Goal: Task Accomplishment & Management: Manage account settings

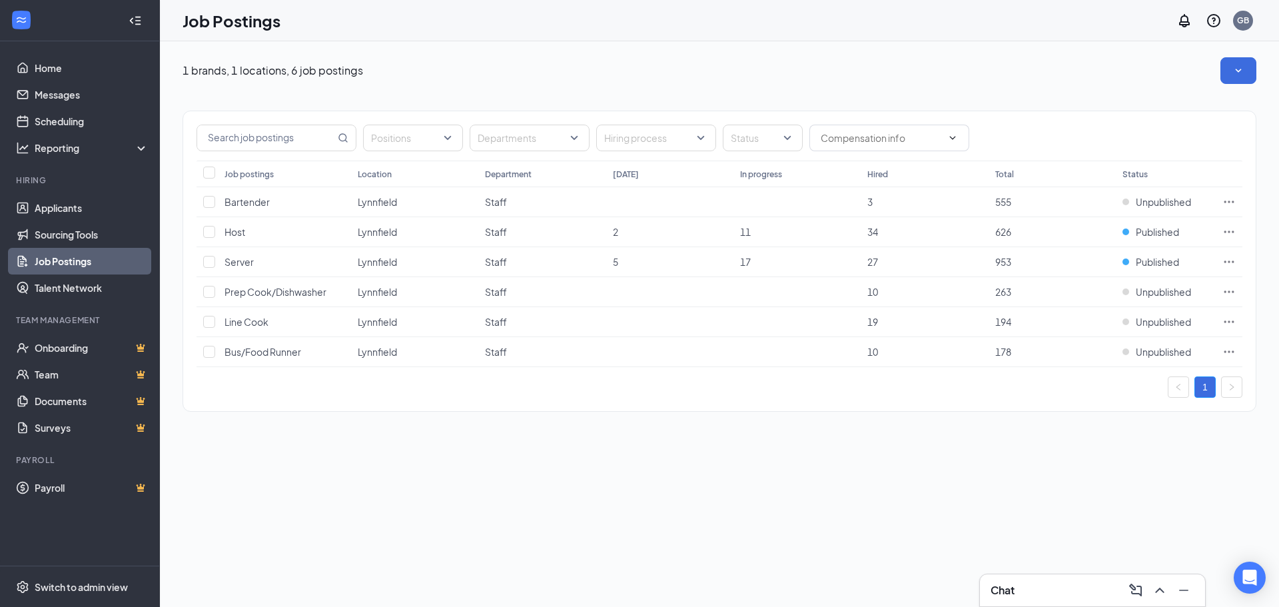
click at [1071, 585] on div "Chat" at bounding box center [1092, 589] width 204 height 21
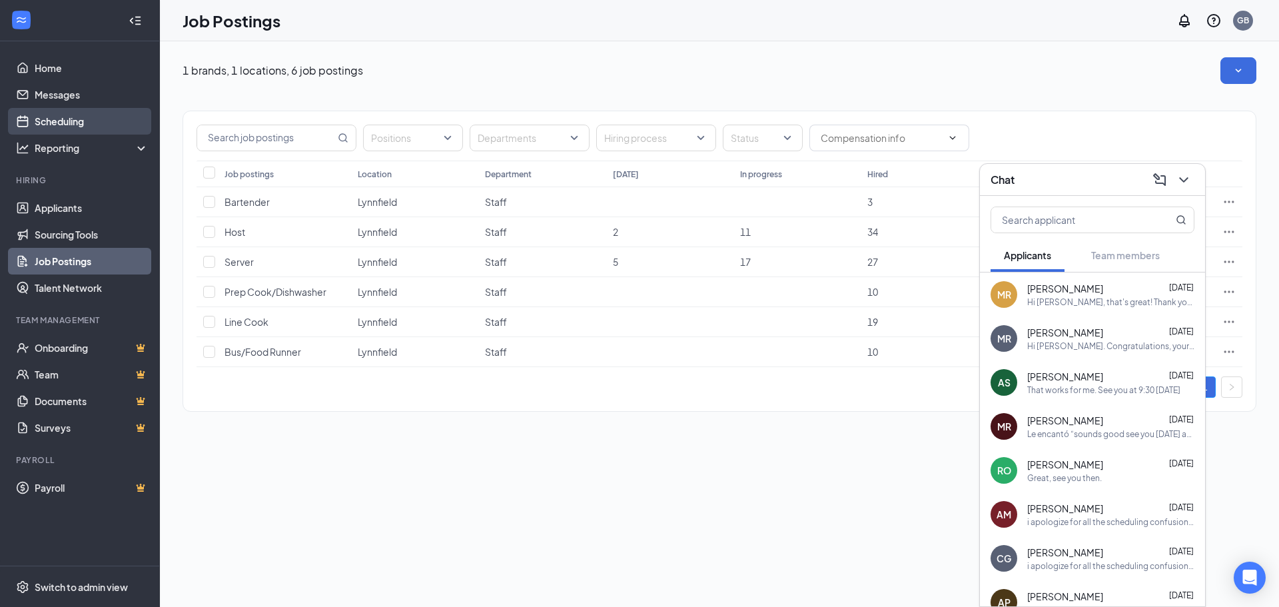
click at [53, 125] on link "Scheduling" at bounding box center [92, 121] width 114 height 27
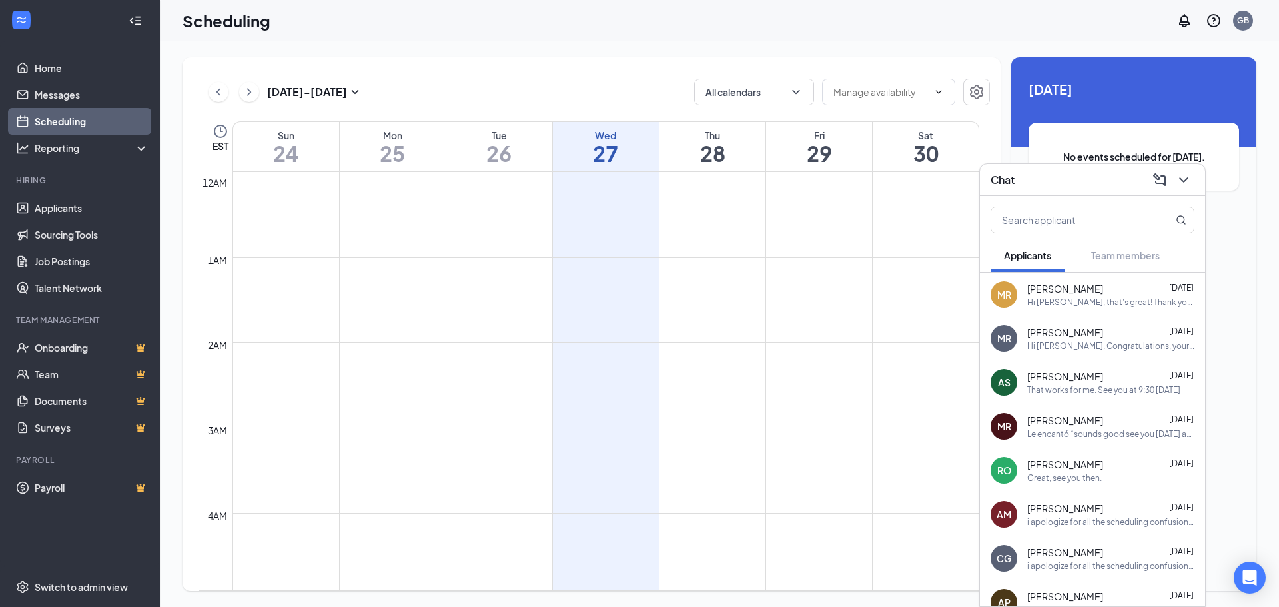
click at [1193, 180] on button at bounding box center [1183, 179] width 21 height 21
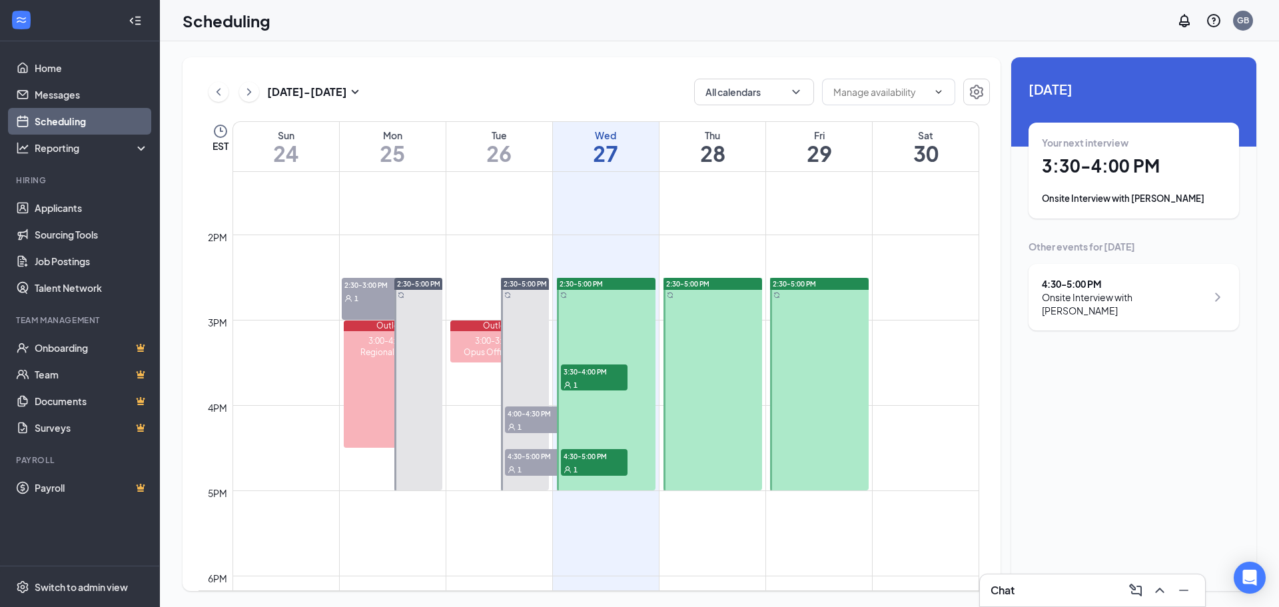
scroll to position [1188, 0]
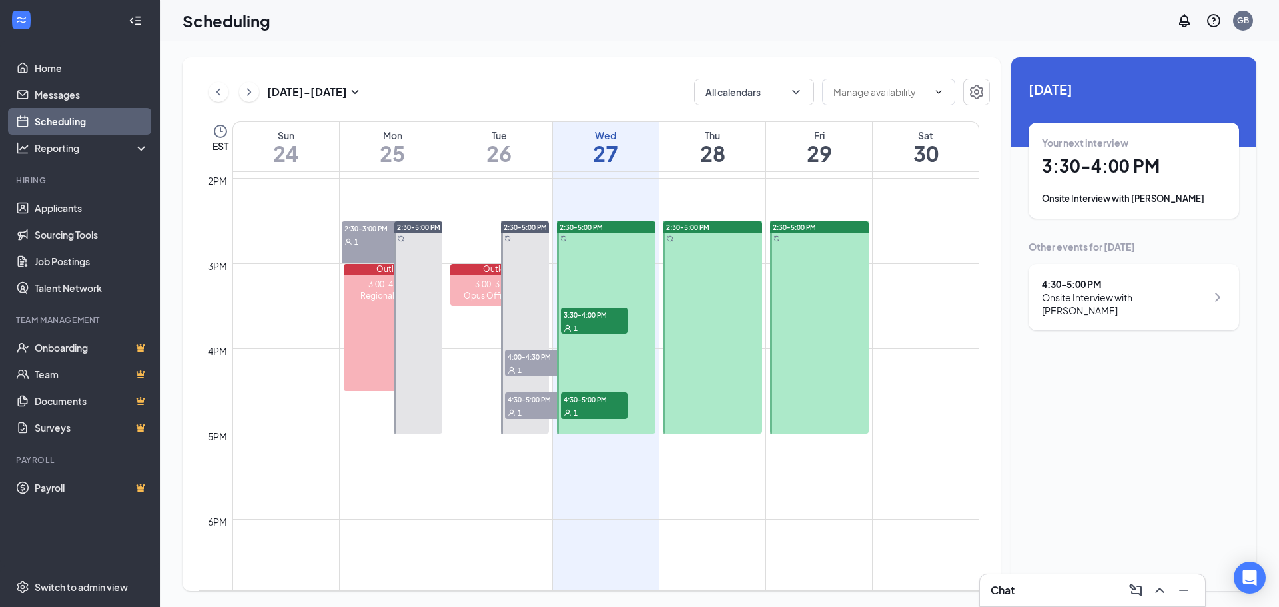
click at [586, 314] on span "3:30-4:00 PM" at bounding box center [594, 314] width 67 height 13
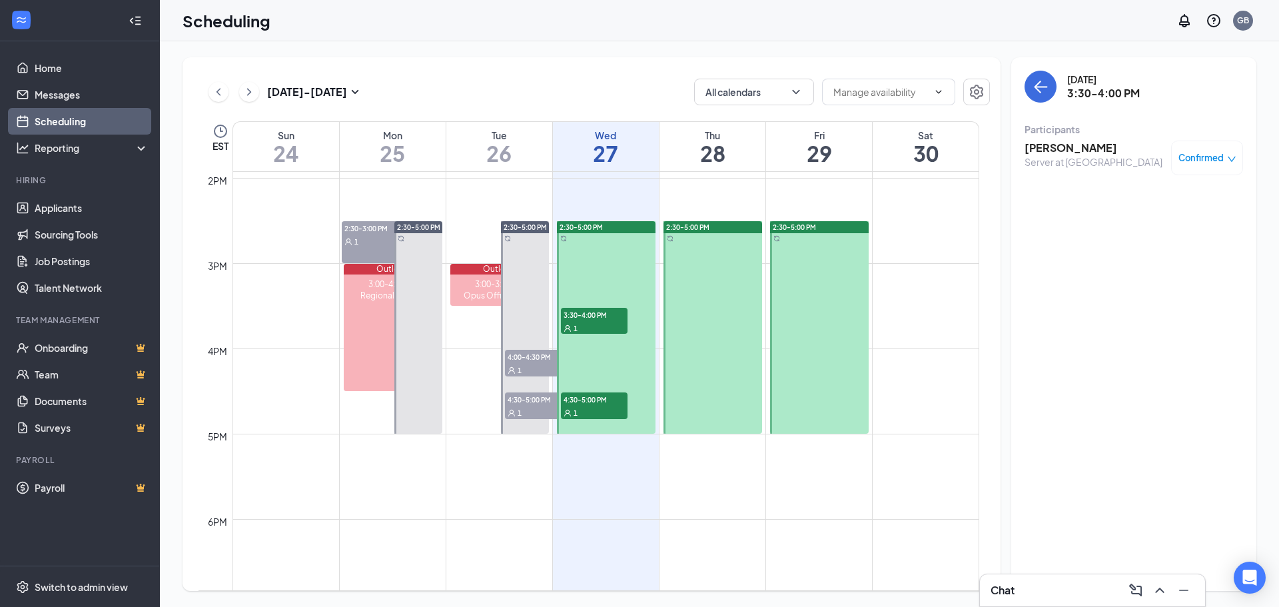
click at [585, 320] on span "3:30-4:00 PM" at bounding box center [594, 314] width 67 height 13
click at [593, 326] on div "1" at bounding box center [594, 327] width 67 height 13
click at [587, 402] on span "4:30-5:00 PM" at bounding box center [594, 398] width 67 height 13
click at [601, 320] on span "3:30-4:00 PM" at bounding box center [594, 314] width 67 height 13
click at [582, 400] on span "4:30-5:00 PM" at bounding box center [594, 398] width 67 height 13
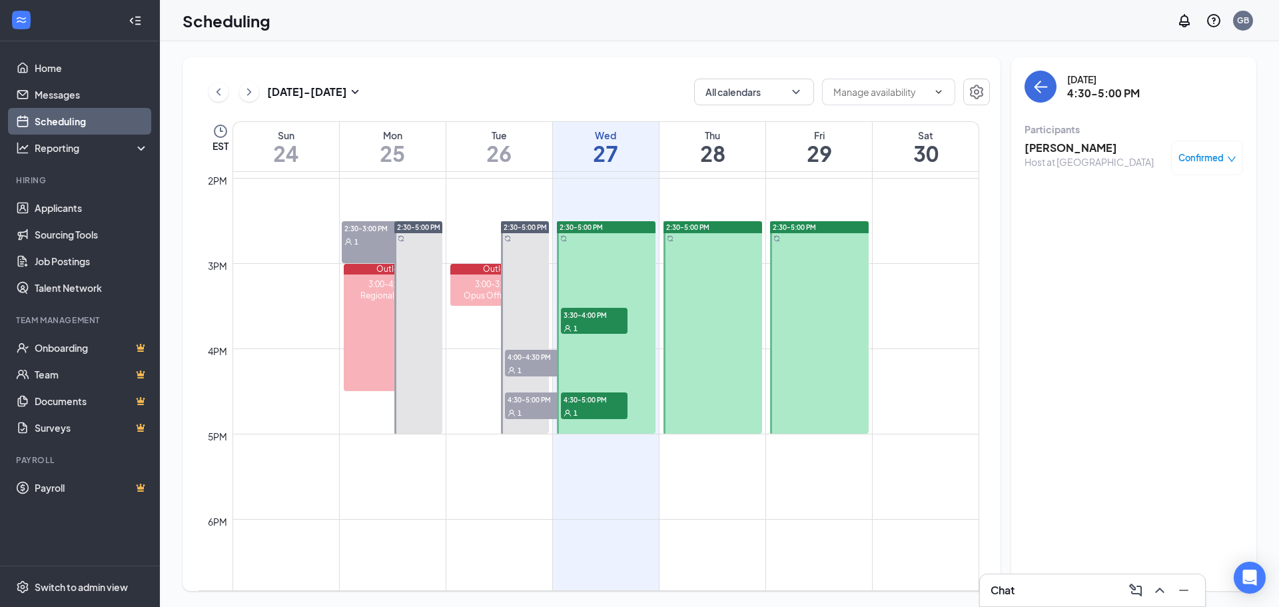
click at [681, 531] on td at bounding box center [605, 529] width 747 height 21
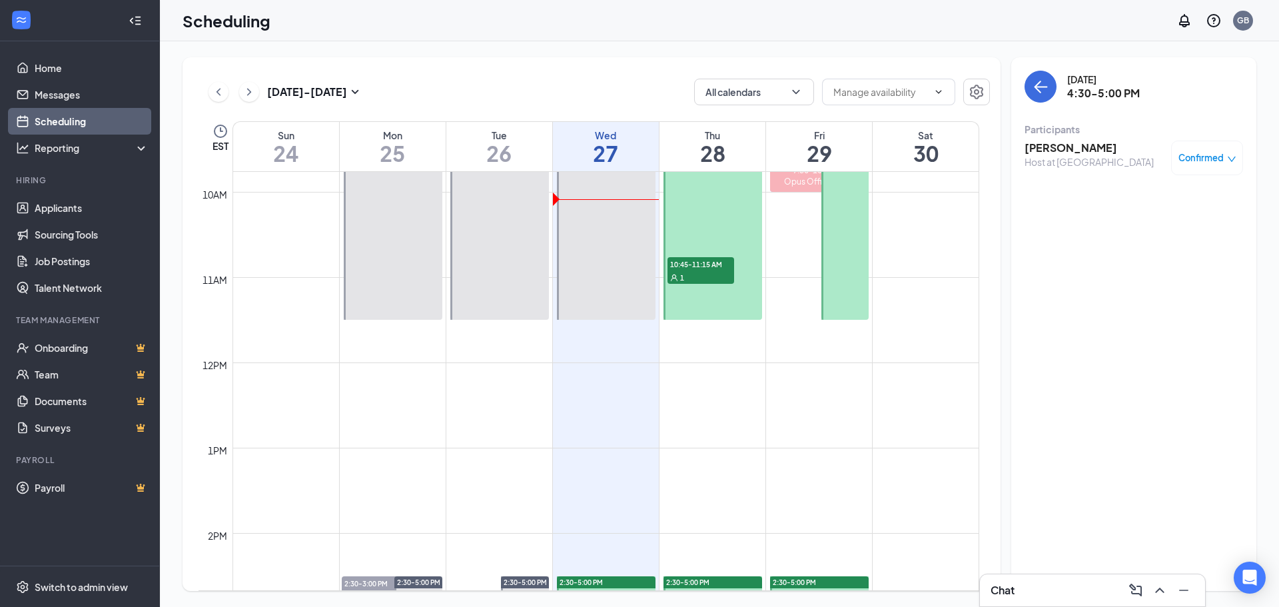
scroll to position [1188, 0]
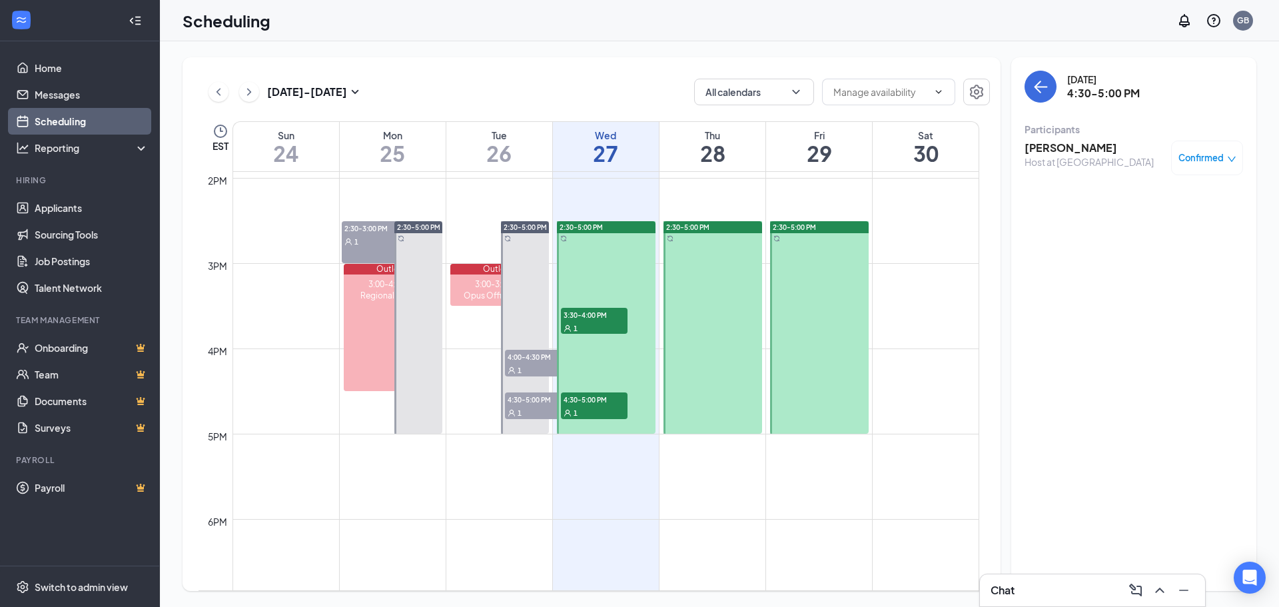
click at [1066, 587] on div "Chat" at bounding box center [1092, 589] width 204 height 21
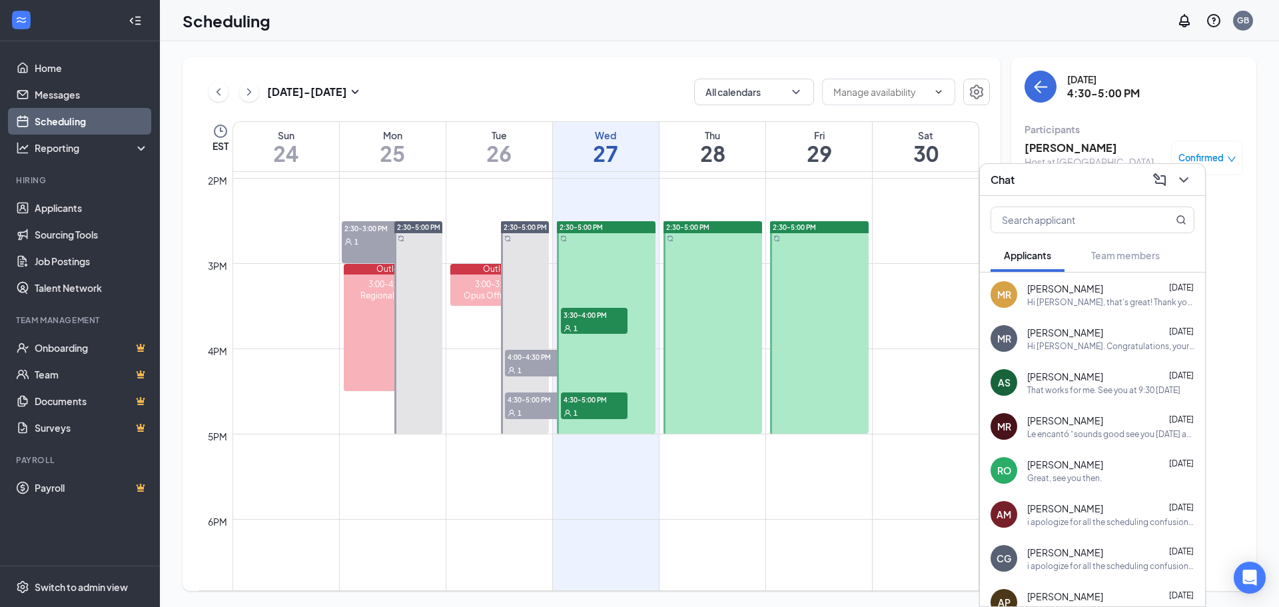
click at [1043, 307] on div "Hi [PERSON_NAME], that's great! Thank you for taking the time to meet with me […" at bounding box center [1110, 301] width 167 height 11
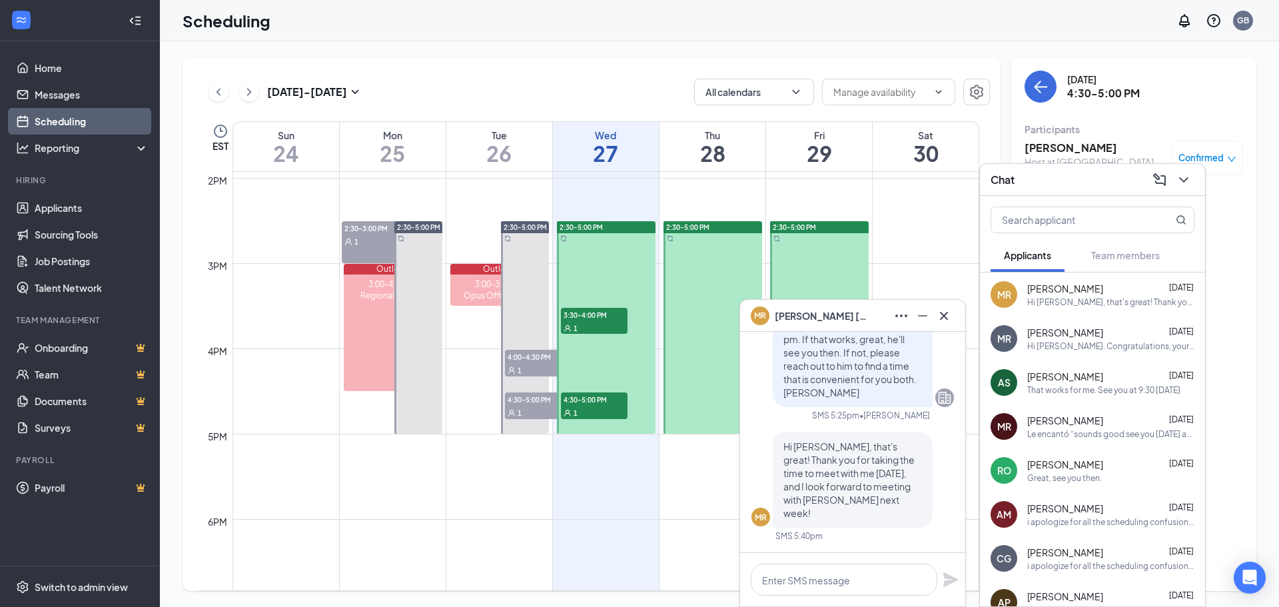
click at [1104, 336] on div "Morgan Ramsey Aug 26" at bounding box center [1110, 332] width 167 height 13
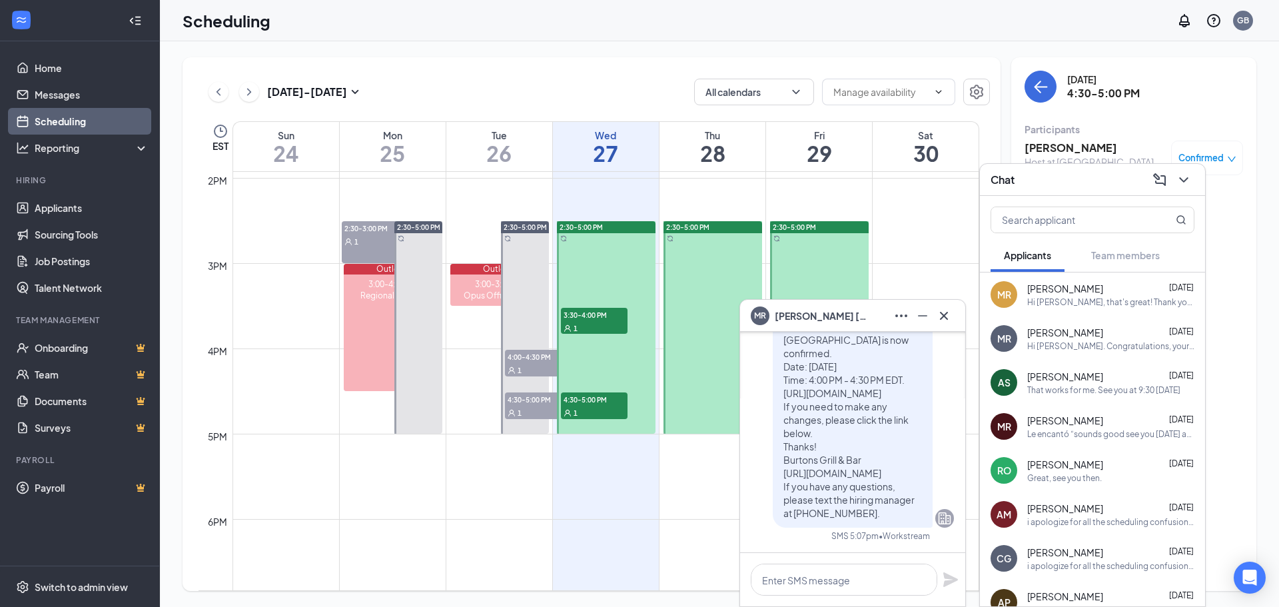
scroll to position [-178, 0]
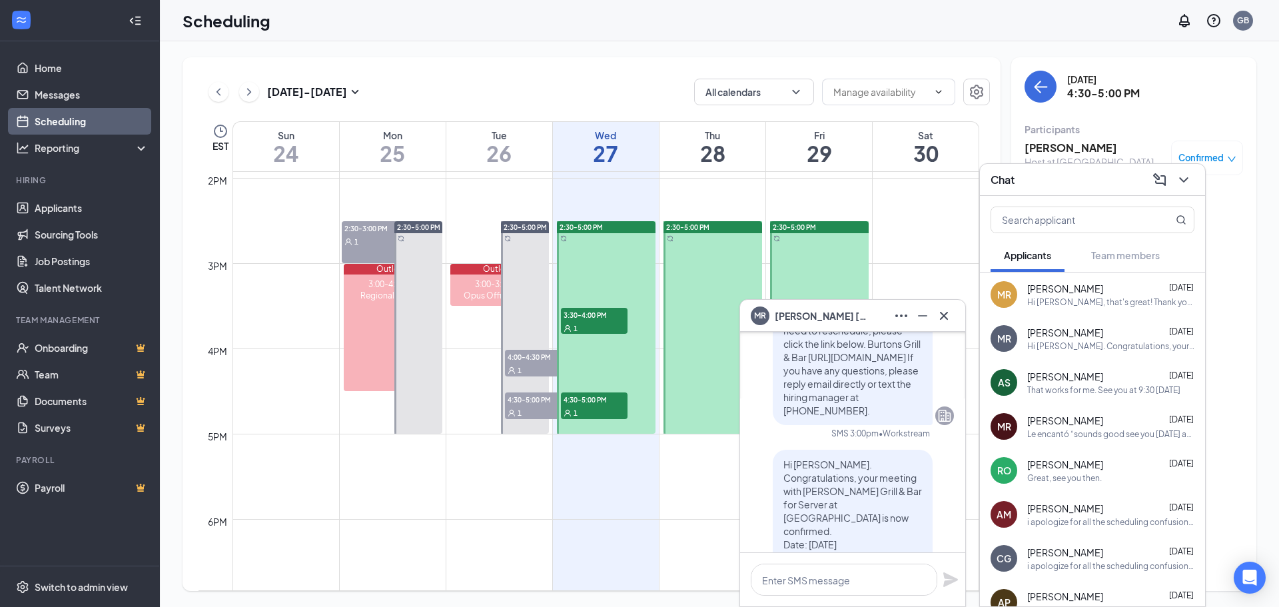
click at [1105, 350] on div "Hi [PERSON_NAME]. Congratulations, your meeting with [PERSON_NAME] Grill & Bar …" at bounding box center [1110, 345] width 167 height 11
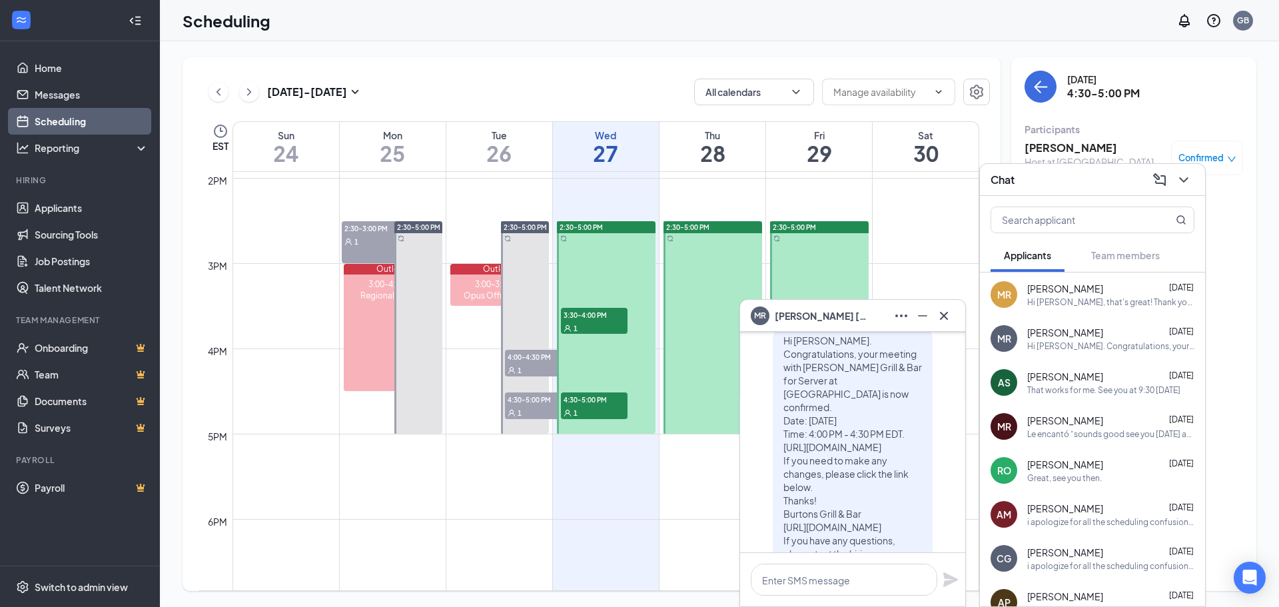
scroll to position [0, 0]
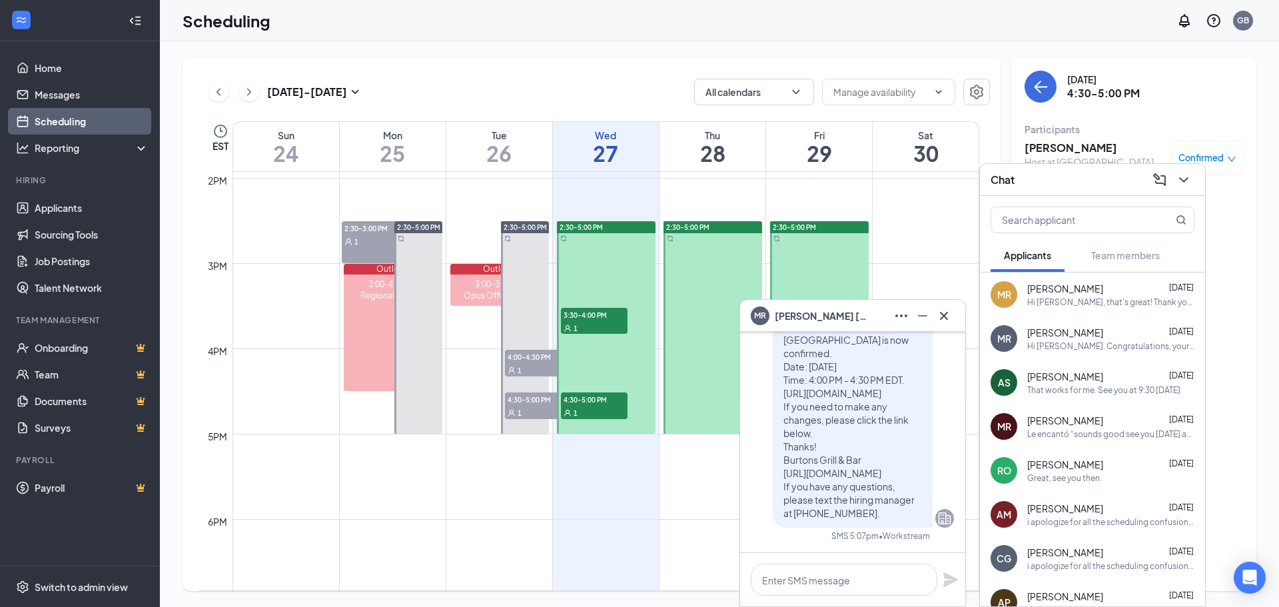
click at [590, 312] on span "3:30-4:00 PM" at bounding box center [594, 314] width 67 height 13
click at [595, 403] on span "4:30-5:00 PM" at bounding box center [594, 398] width 67 height 13
click at [946, 320] on icon "Cross" at bounding box center [944, 316] width 16 height 16
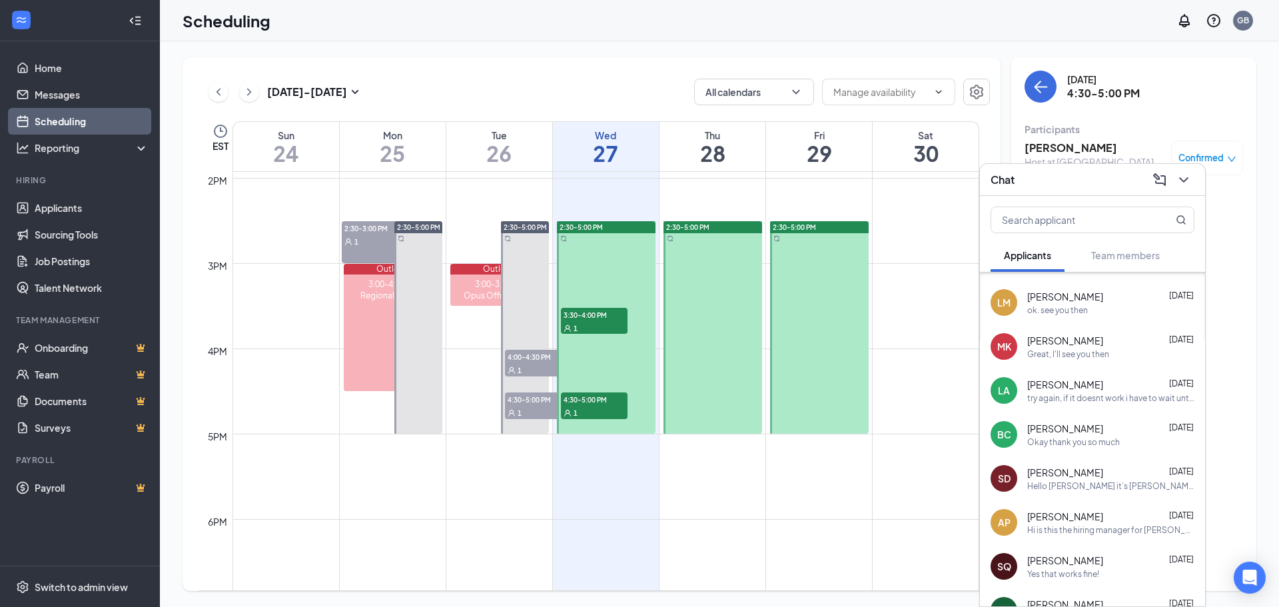
scroll to position [527, 0]
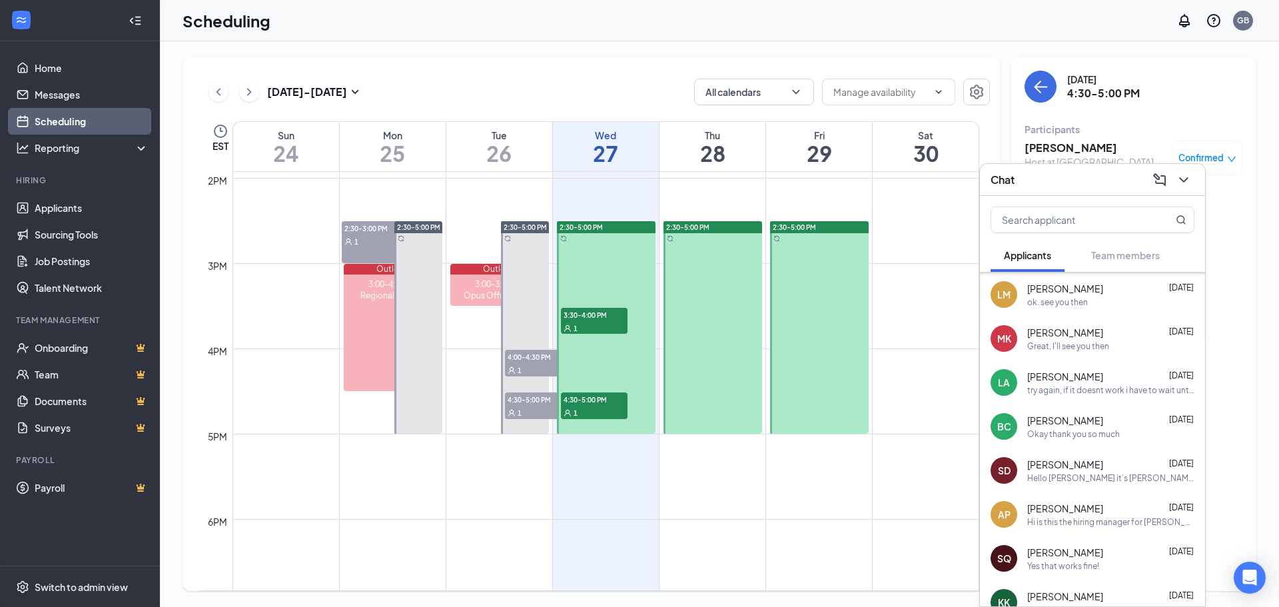
click at [799, 525] on td at bounding box center [605, 529] width 747 height 21
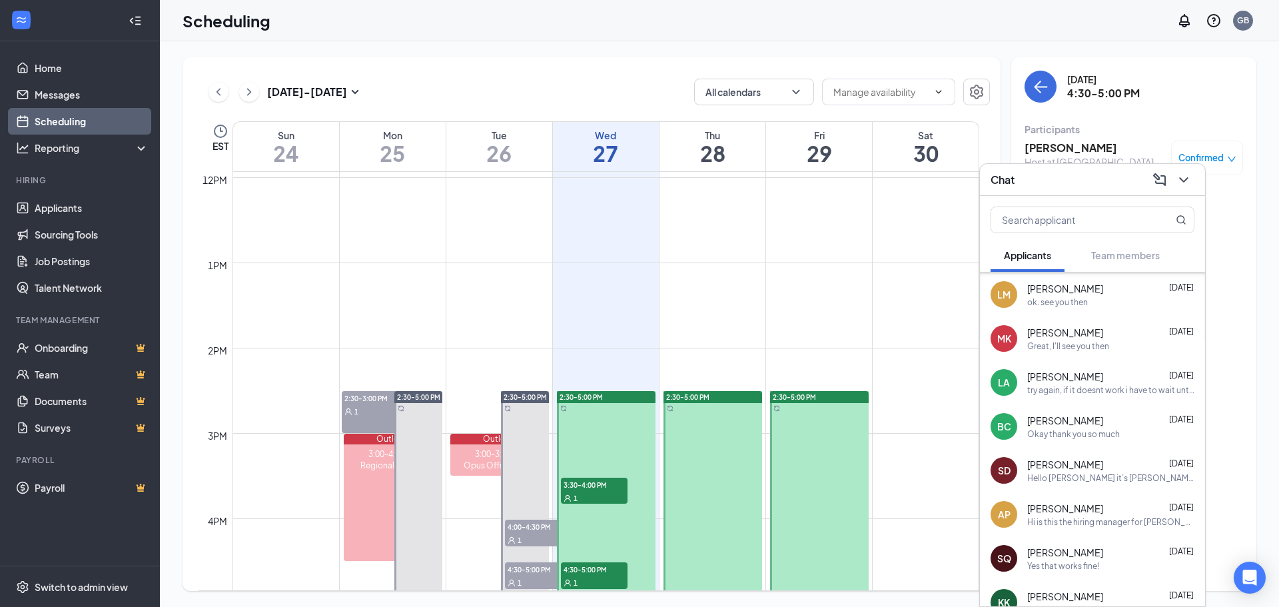
scroll to position [1010, 0]
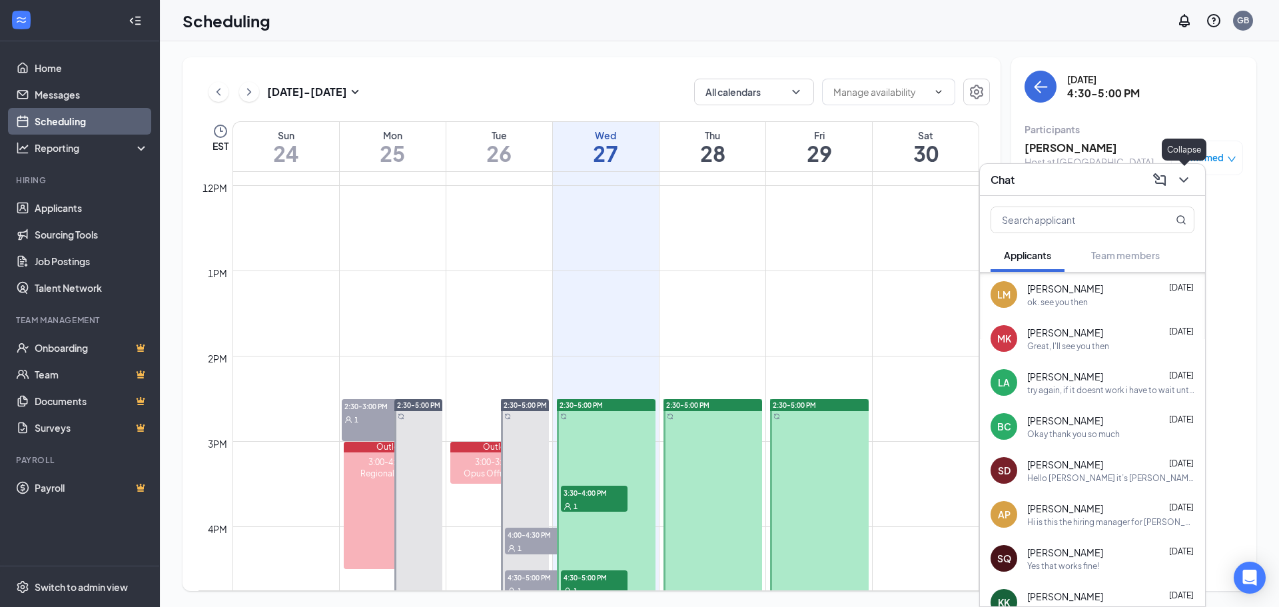
click at [1186, 177] on icon "ChevronDown" at bounding box center [1184, 180] width 16 height 16
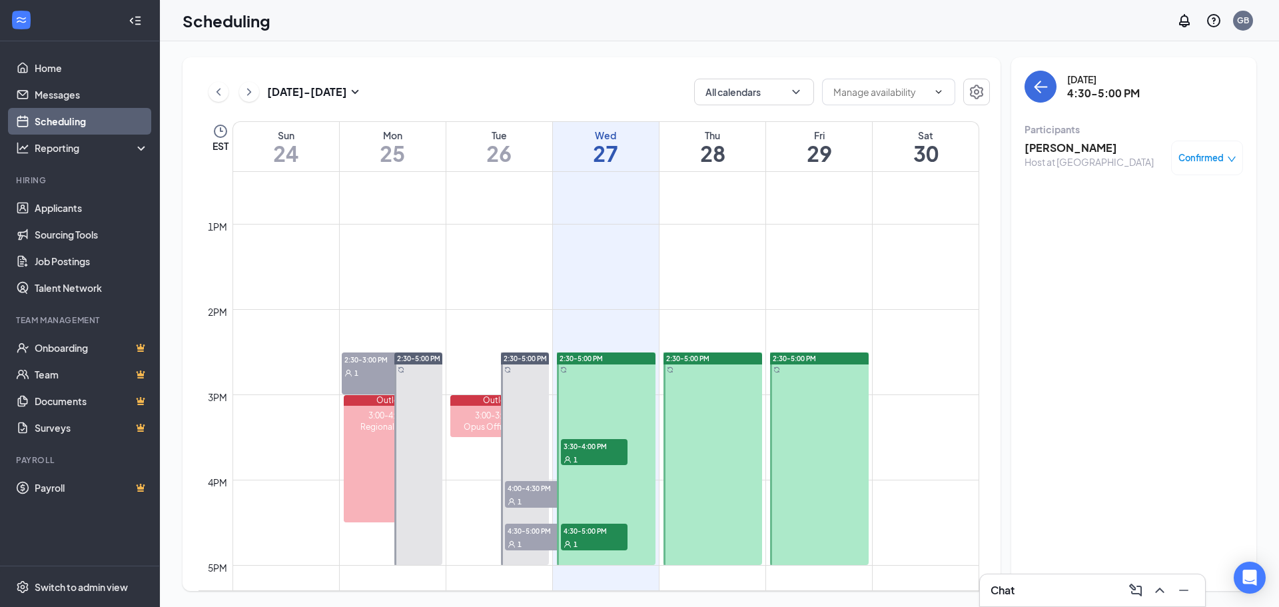
scroll to position [1188, 0]
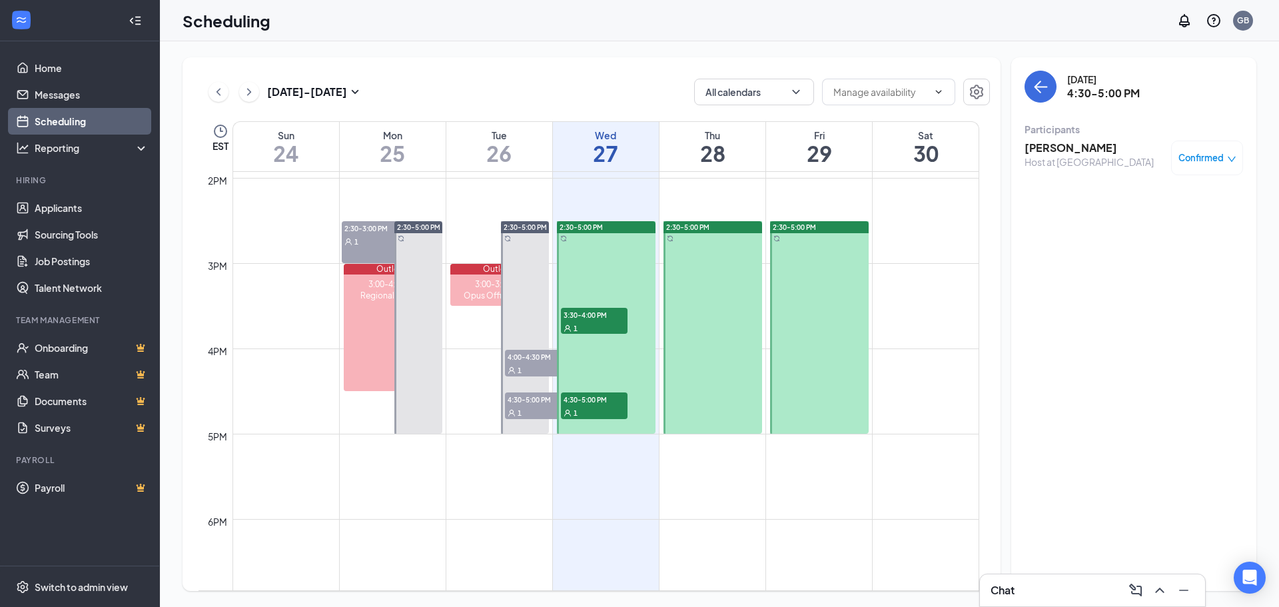
click at [1032, 585] on div "Chat" at bounding box center [1092, 589] width 204 height 21
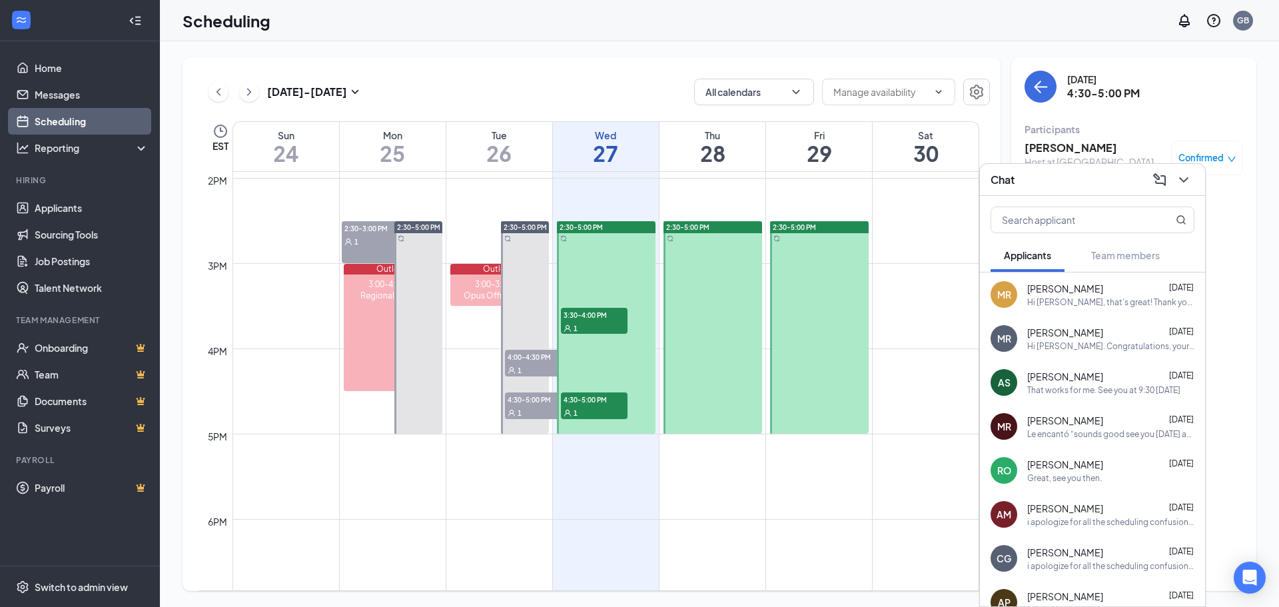
click at [1074, 328] on span "[PERSON_NAME]" at bounding box center [1065, 332] width 76 height 13
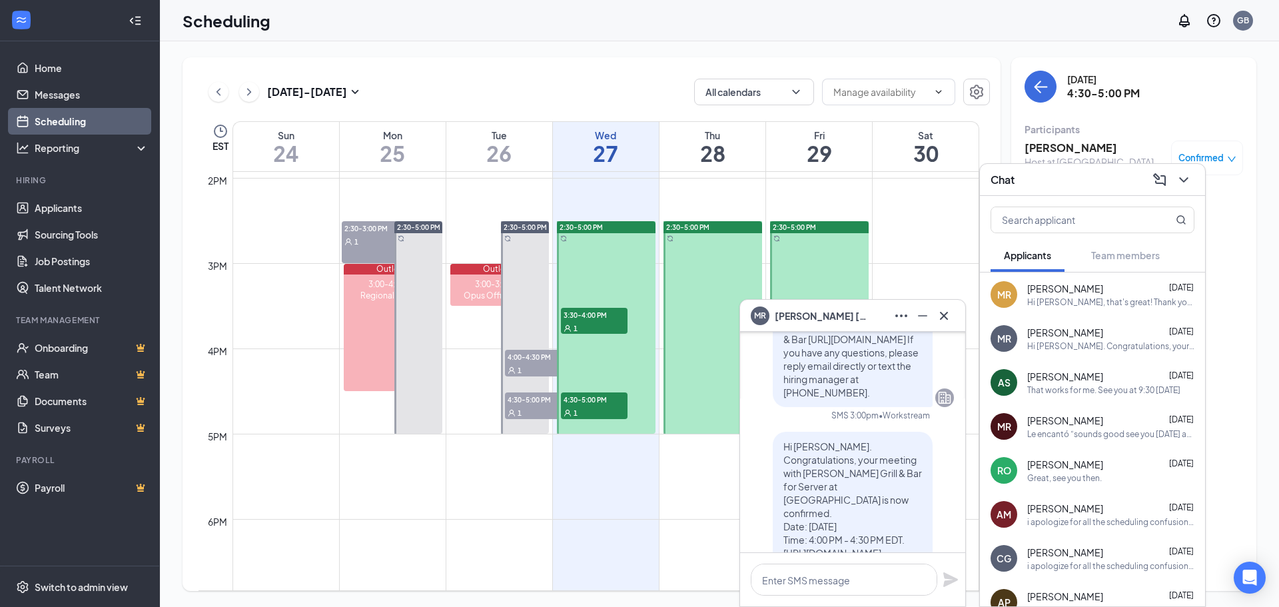
scroll to position [-178, 0]
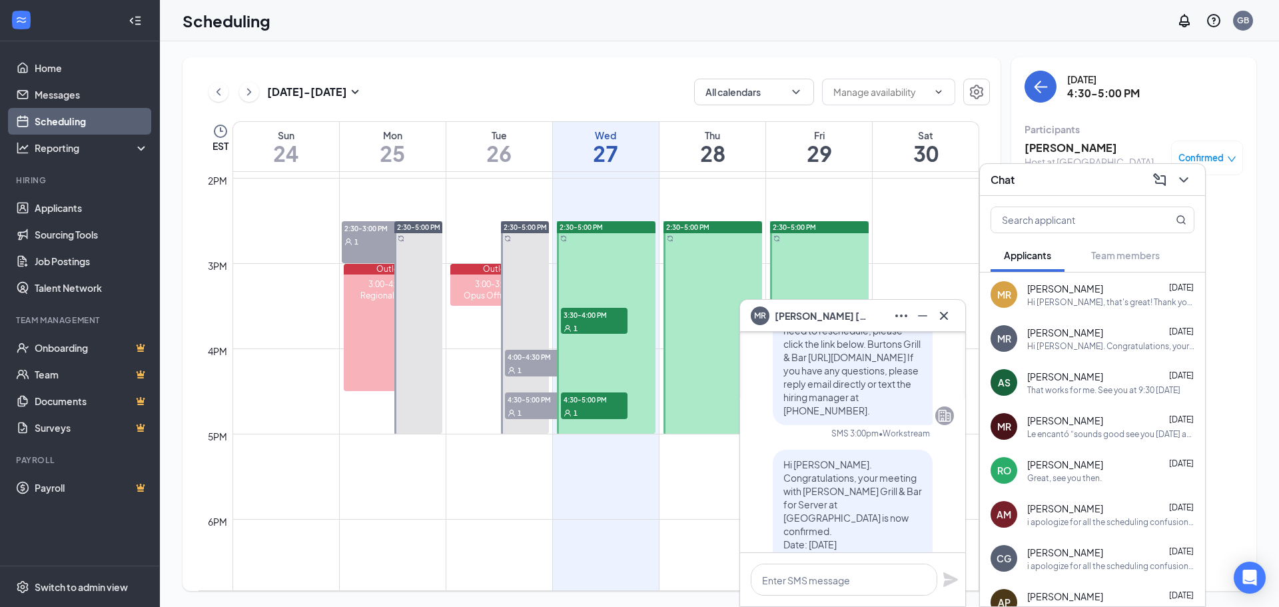
click at [820, 320] on span "Morgan Ramsey" at bounding box center [821, 315] width 93 height 15
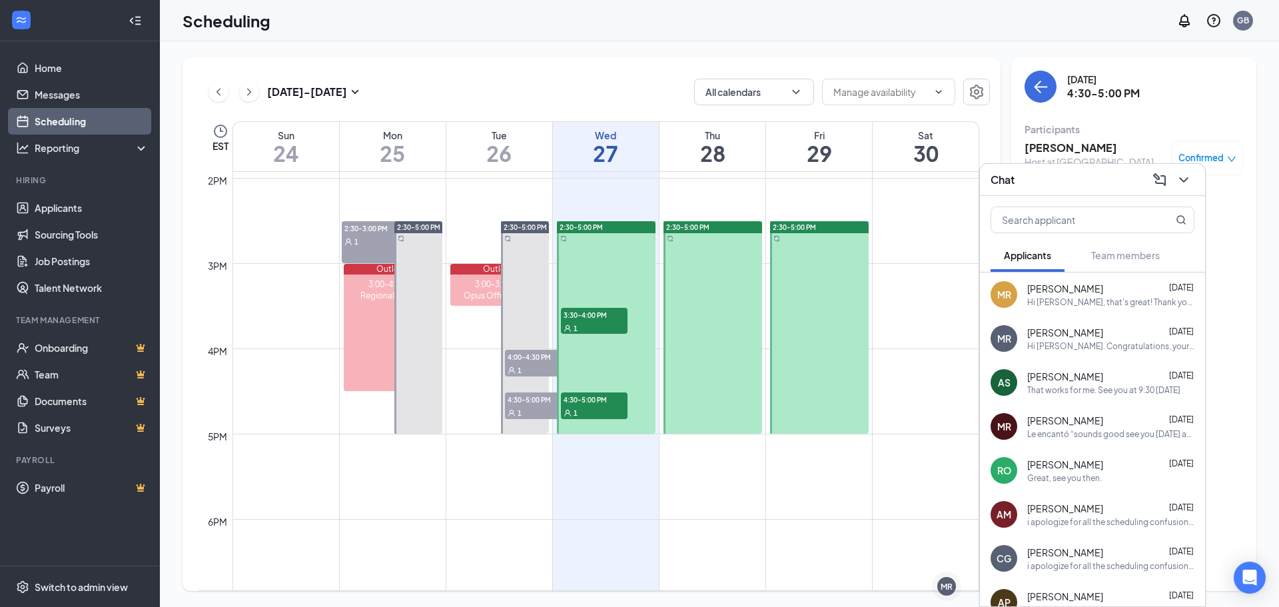
scroll to position [0, 0]
click at [950, 582] on div "MR" at bounding box center [946, 586] width 12 height 11
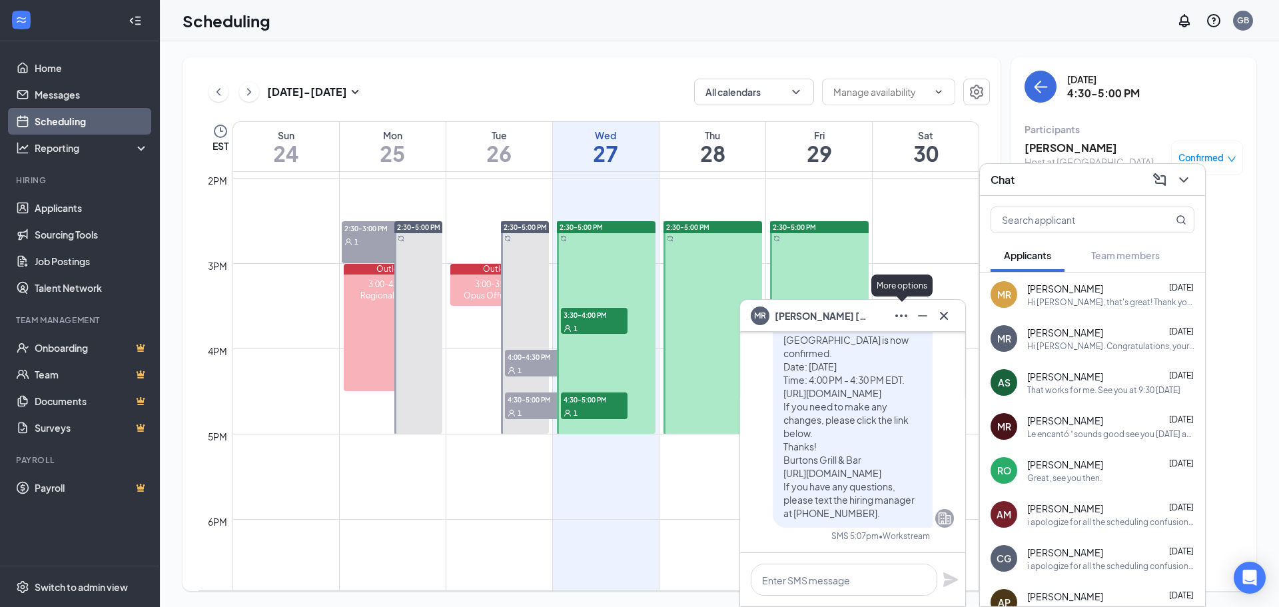
click at [900, 317] on icon "Ellipses" at bounding box center [901, 316] width 16 height 16
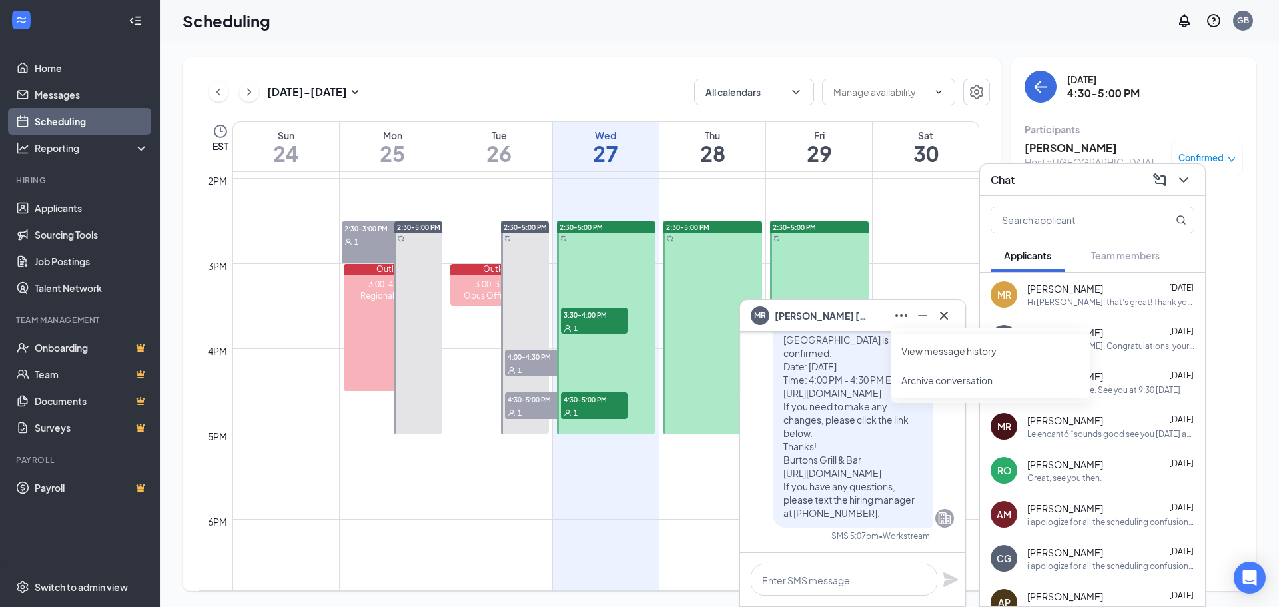
click at [807, 310] on span "Morgan Ramsey" at bounding box center [821, 315] width 93 height 15
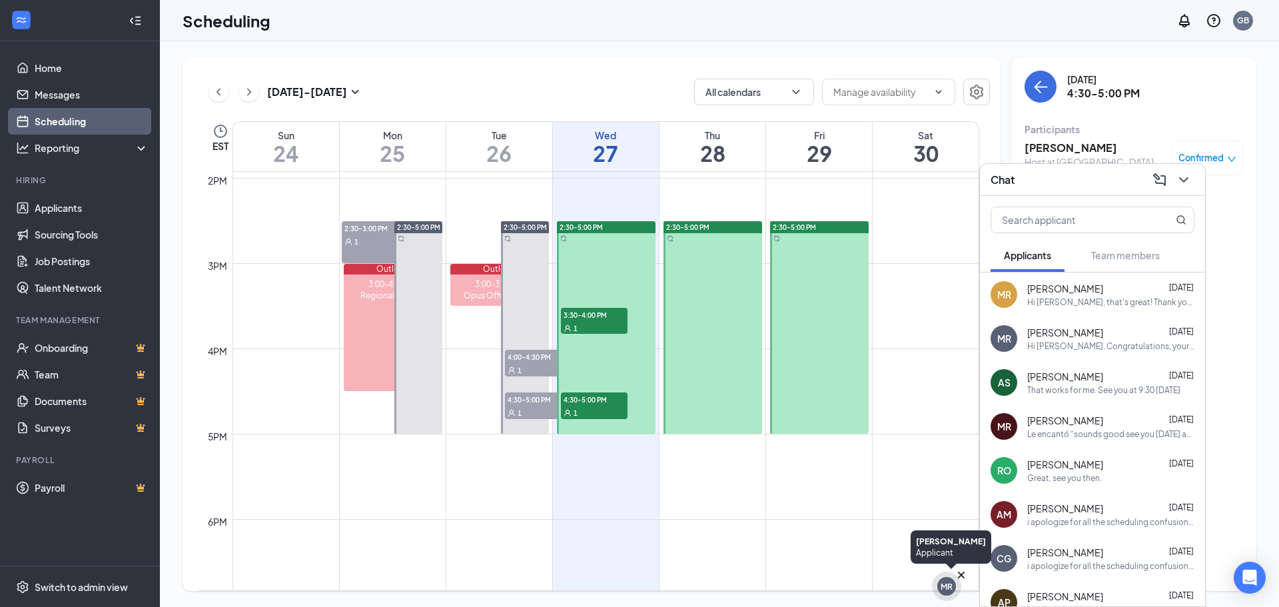
click at [953, 591] on div "MR" at bounding box center [946, 586] width 19 height 19
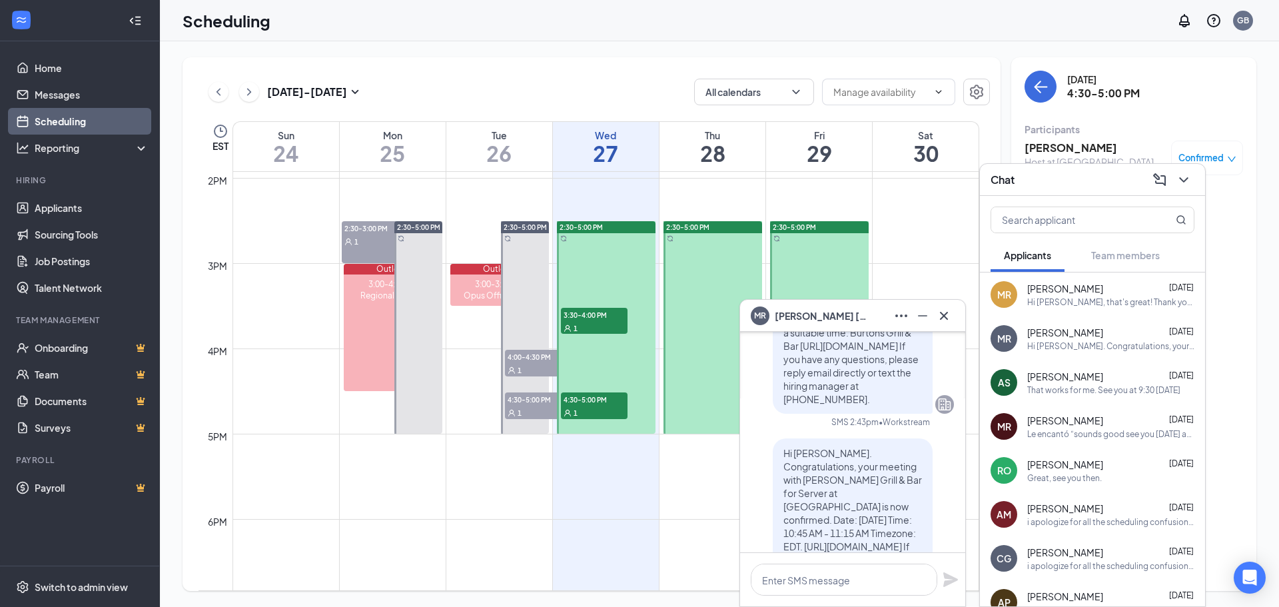
scroll to position [-1243, 0]
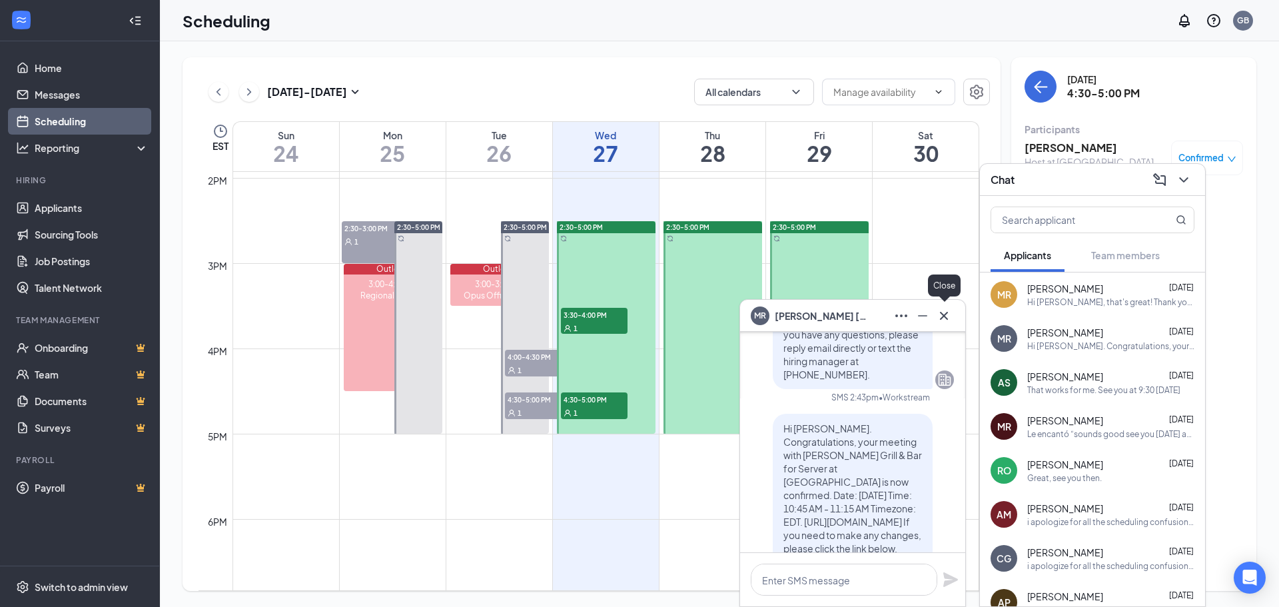
click at [936, 314] on icon "Cross" at bounding box center [944, 316] width 16 height 16
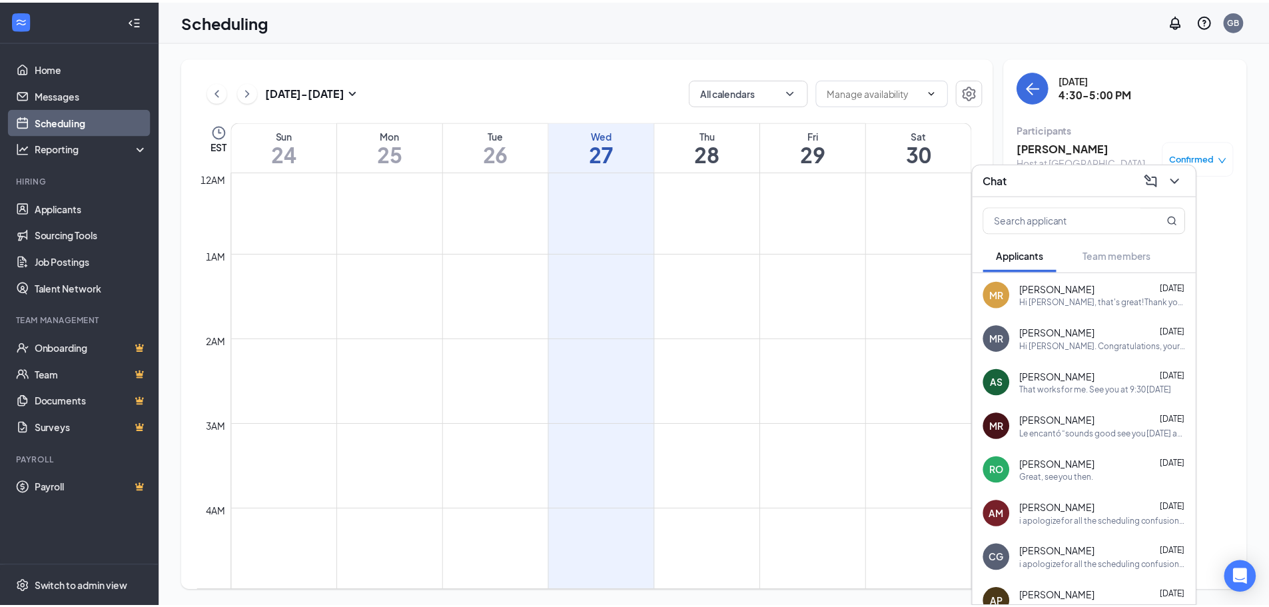
scroll to position [0, 0]
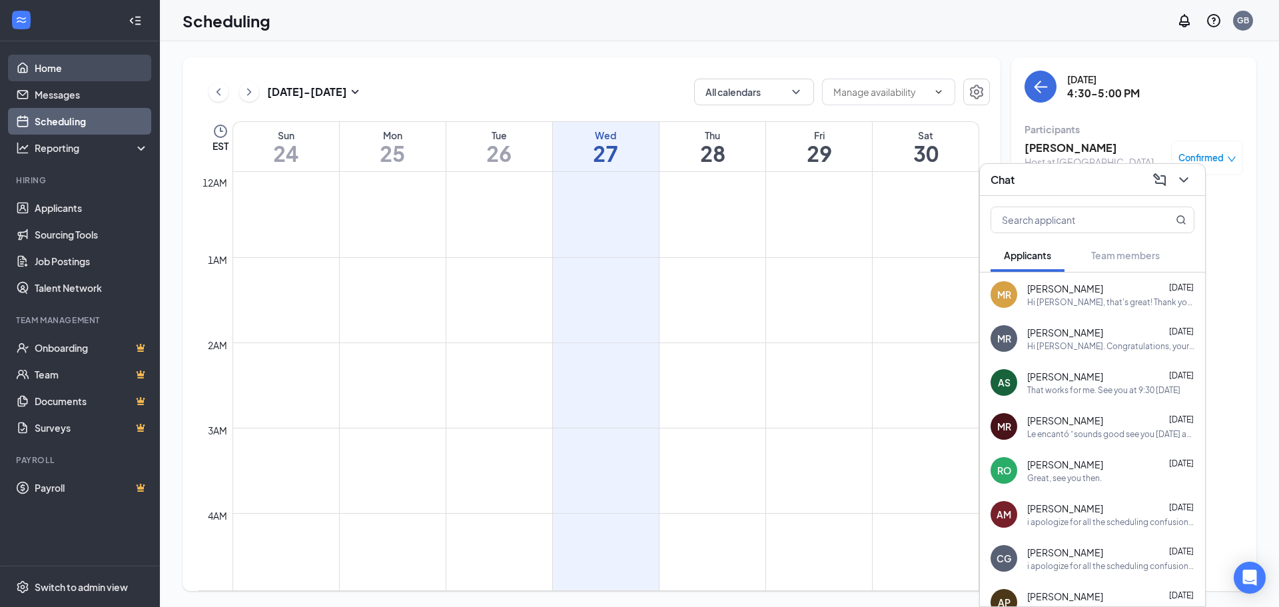
click at [55, 68] on link "Home" at bounding box center [92, 68] width 114 height 27
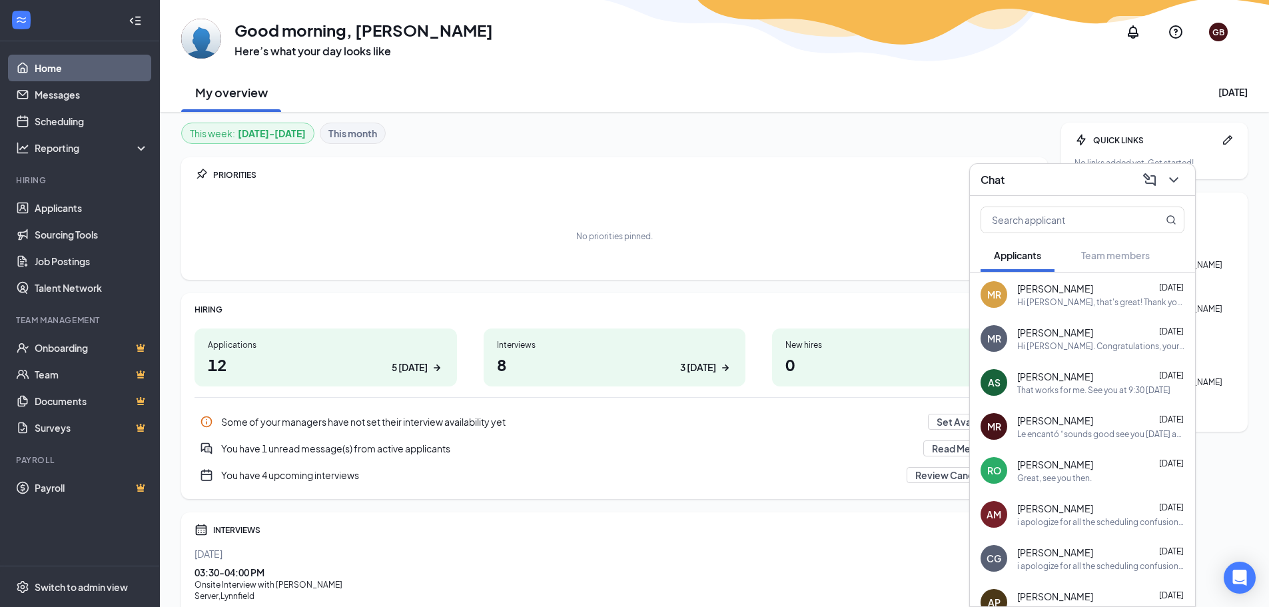
click at [617, 365] on h1 "8 3 today" at bounding box center [615, 364] width 236 height 23
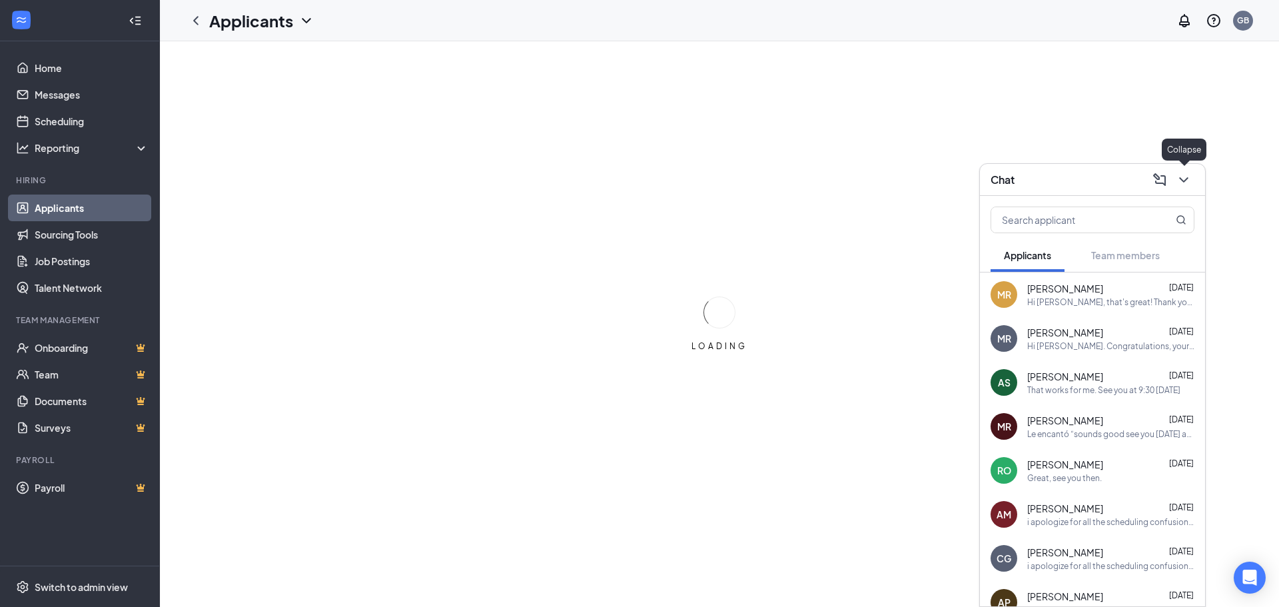
click at [1180, 185] on icon "ChevronDown" at bounding box center [1184, 180] width 16 height 16
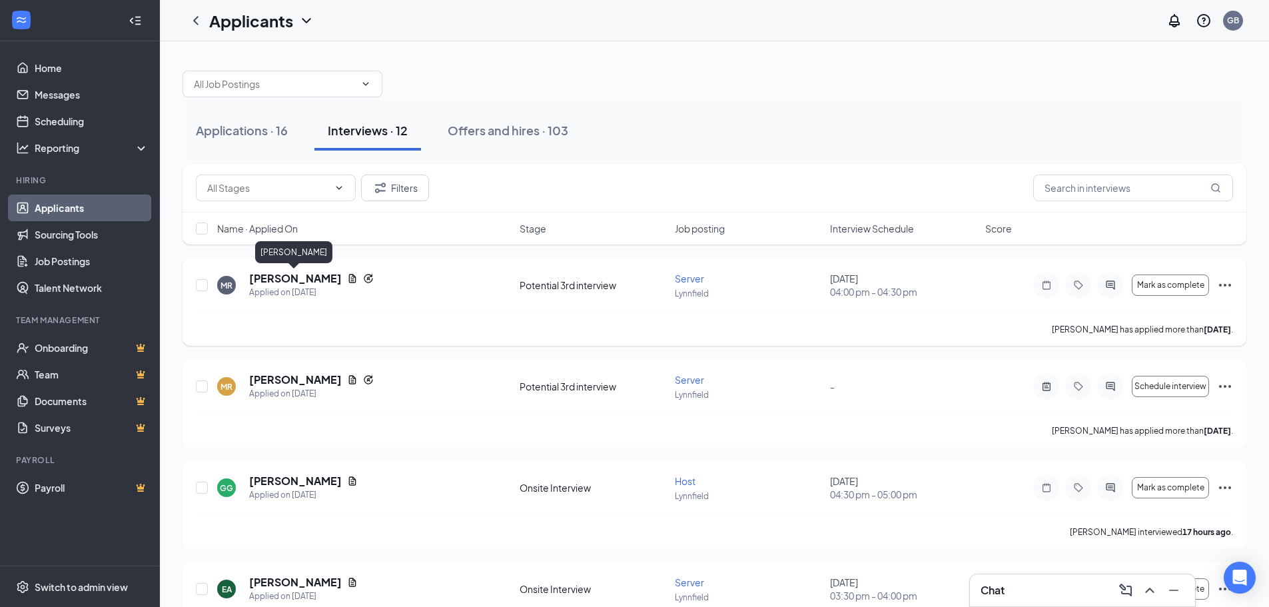
click at [314, 279] on h5 "[PERSON_NAME]" at bounding box center [295, 278] width 93 height 15
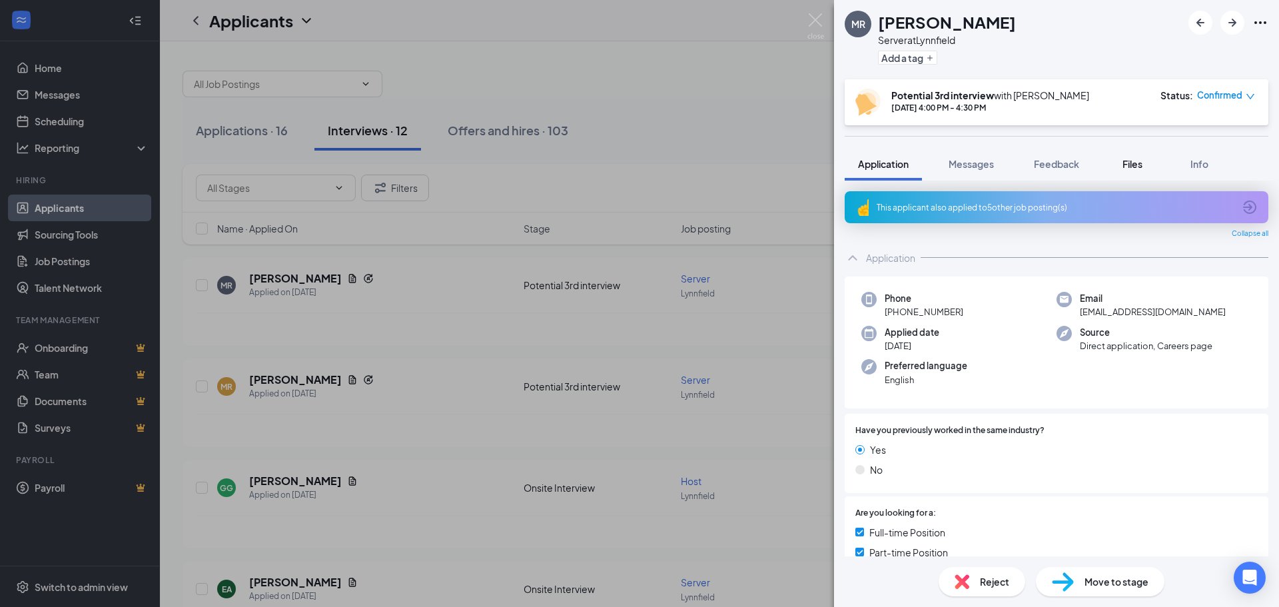
click at [1148, 163] on button "Files" at bounding box center [1132, 163] width 53 height 33
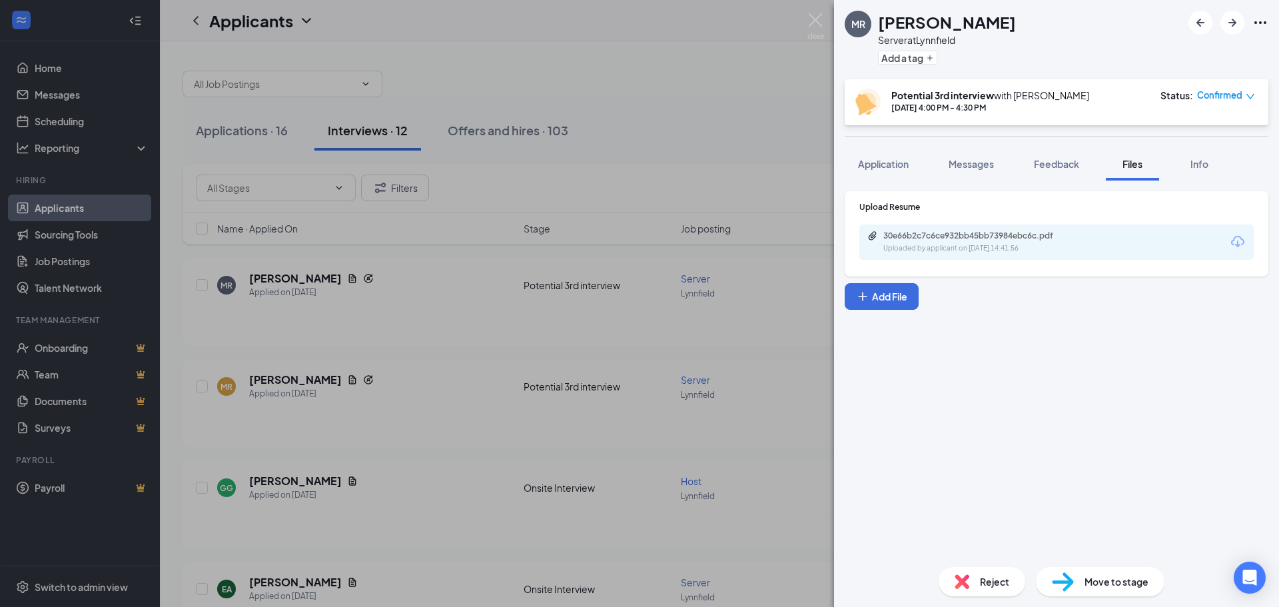
click at [1076, 227] on div "30e66b2c7c6ce932bb45bb73984ebc6c.pdf Uploaded by applicant on [DATE] 14:41:56" at bounding box center [1056, 241] width 394 height 35
click at [977, 242] on div "30e66b2c7c6ce932bb45bb73984ebc6c.pdf Uploaded by applicant on [DATE] 14:41:56" at bounding box center [975, 241] width 216 height 23
click at [884, 157] on div "Application" at bounding box center [883, 163] width 51 height 13
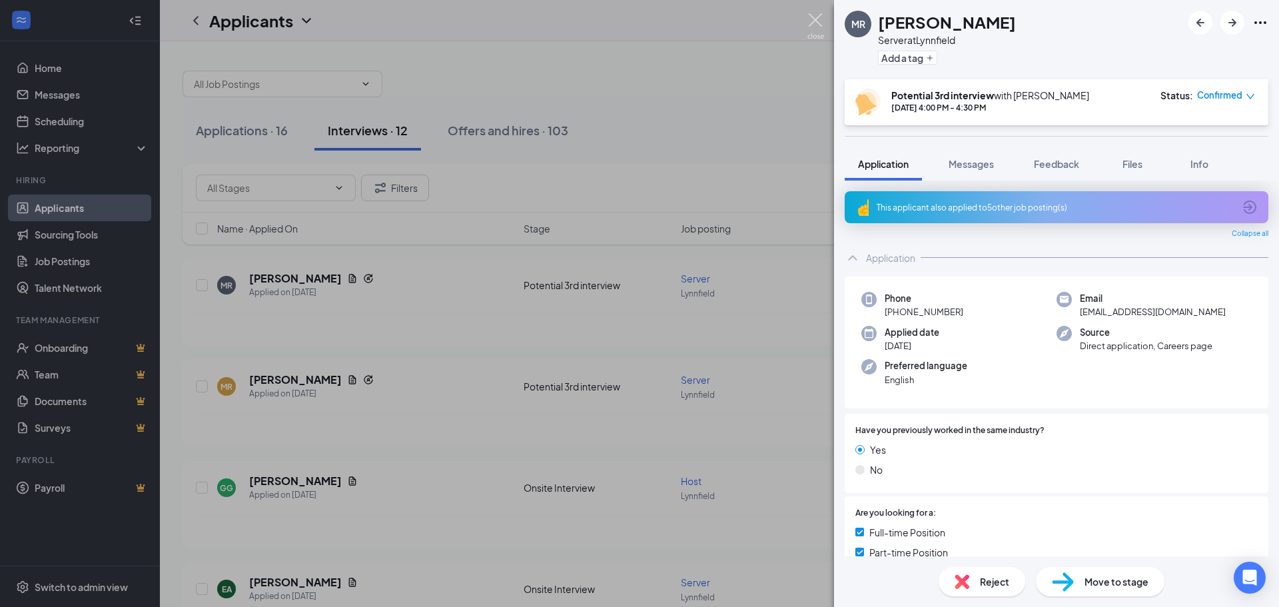
click at [823, 25] on img at bounding box center [815, 26] width 17 height 26
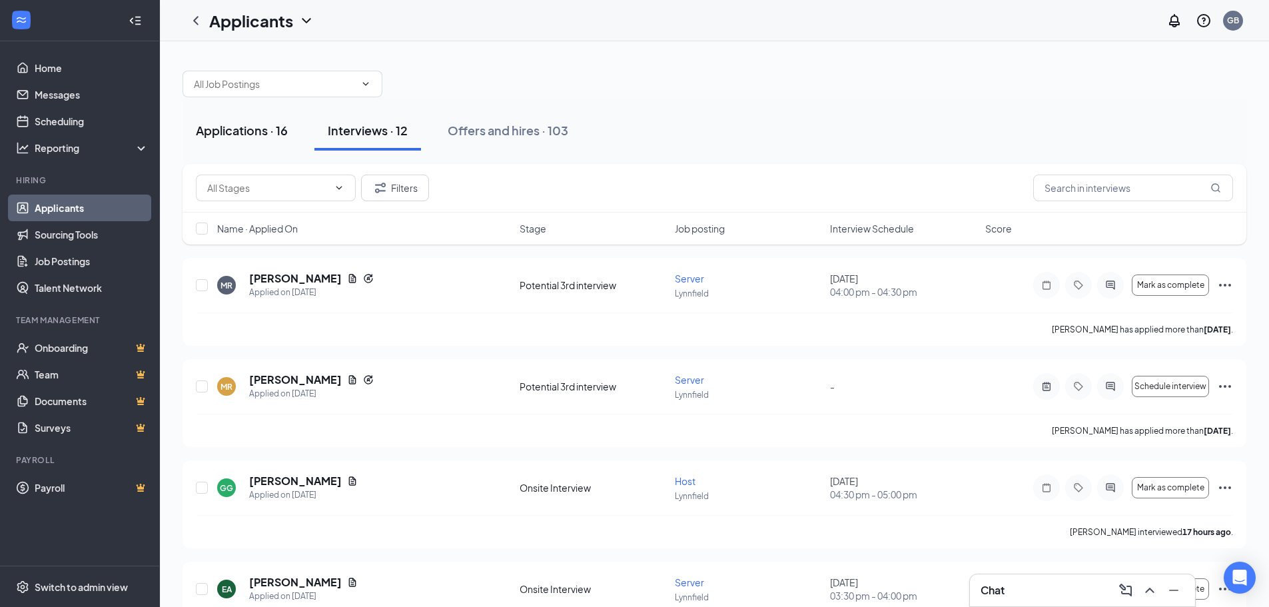
click at [261, 133] on div "Applications · 16" at bounding box center [242, 130] width 92 height 17
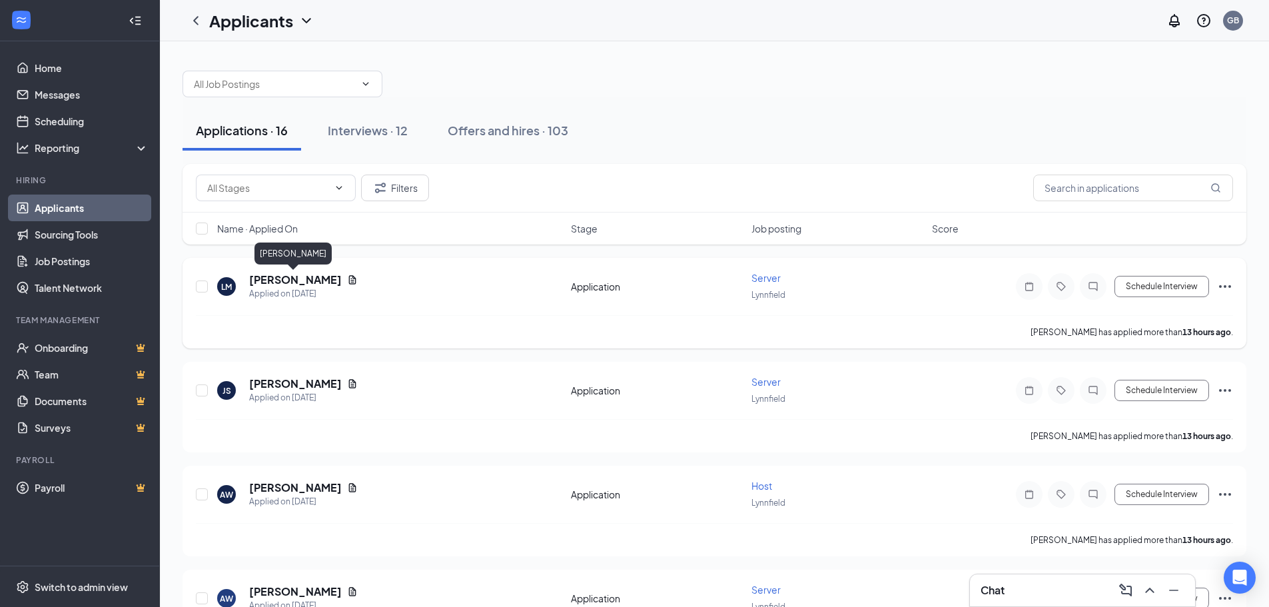
click at [281, 286] on h5 "[PERSON_NAME]" at bounding box center [295, 279] width 93 height 15
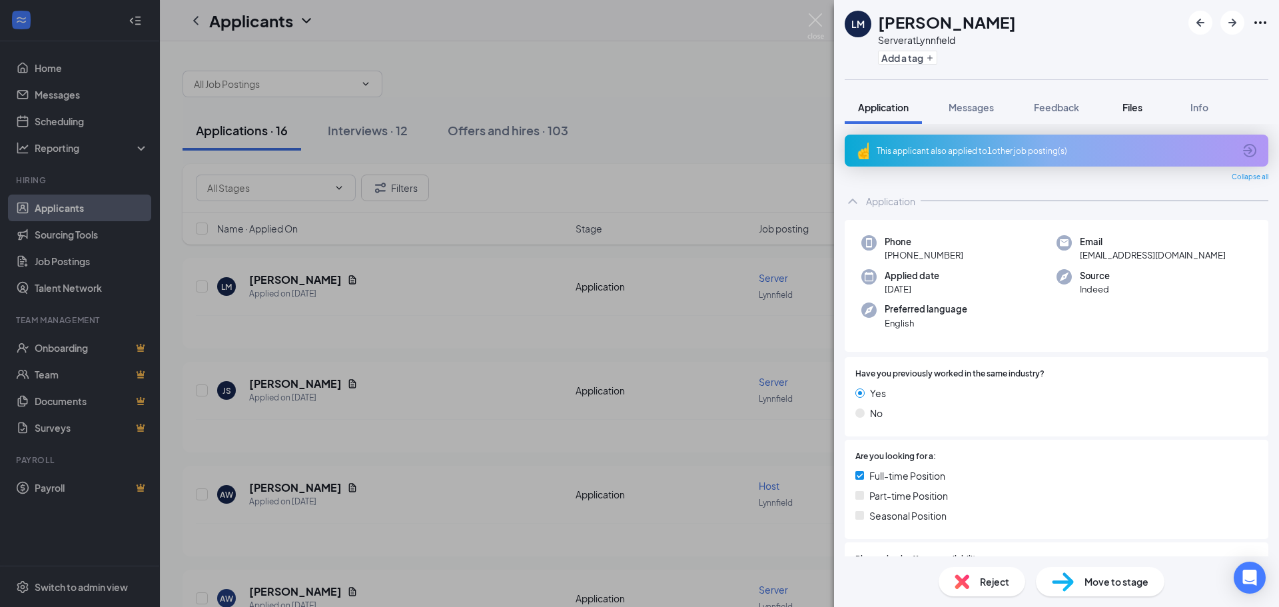
click at [1136, 113] on span "Files" at bounding box center [1132, 107] width 20 height 12
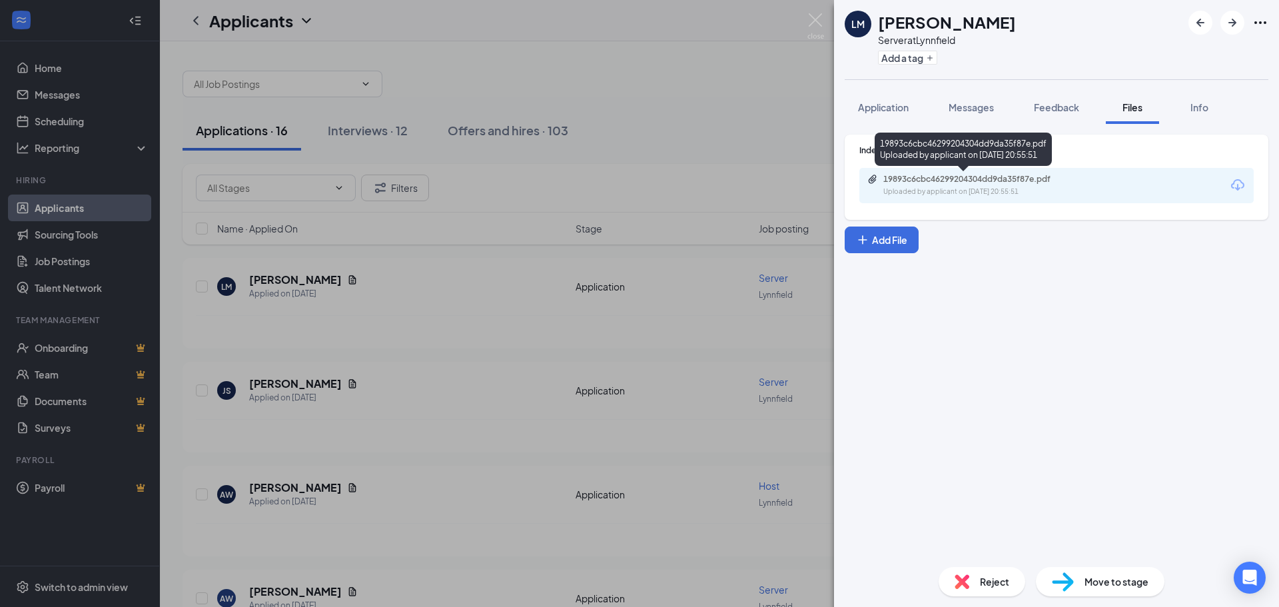
click at [1009, 188] on div "Uploaded by applicant on [DATE] 20:55:51" at bounding box center [983, 191] width 200 height 11
click at [1229, 21] on icon "ArrowRight" at bounding box center [1232, 23] width 16 height 16
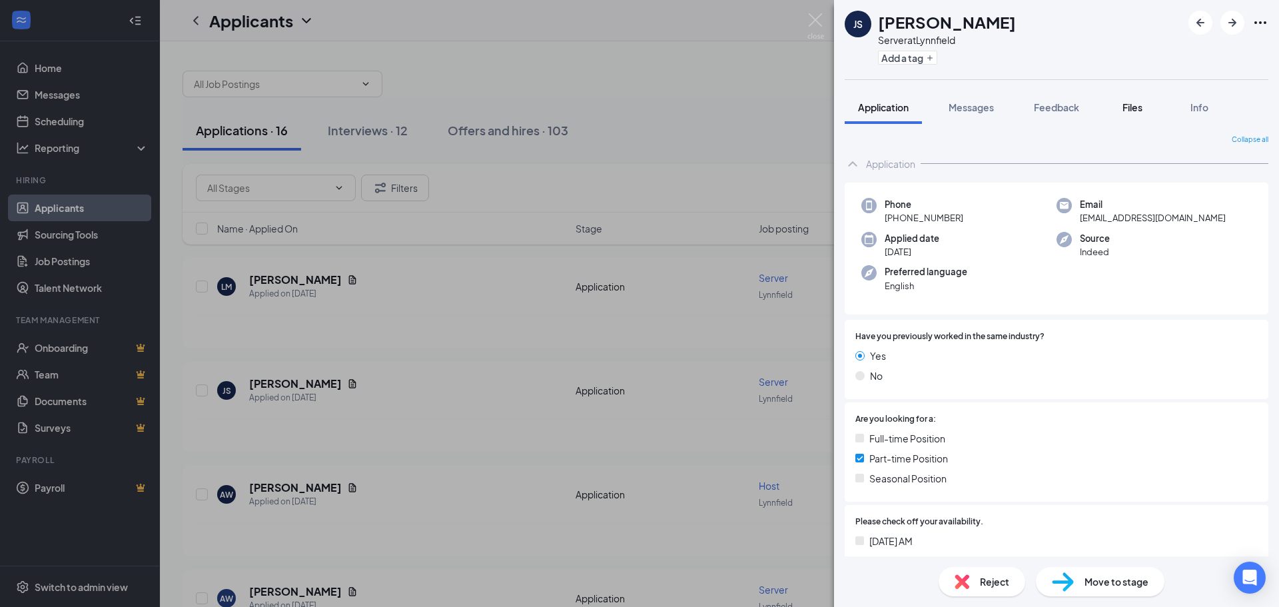
click at [1127, 108] on span "Files" at bounding box center [1132, 107] width 20 height 12
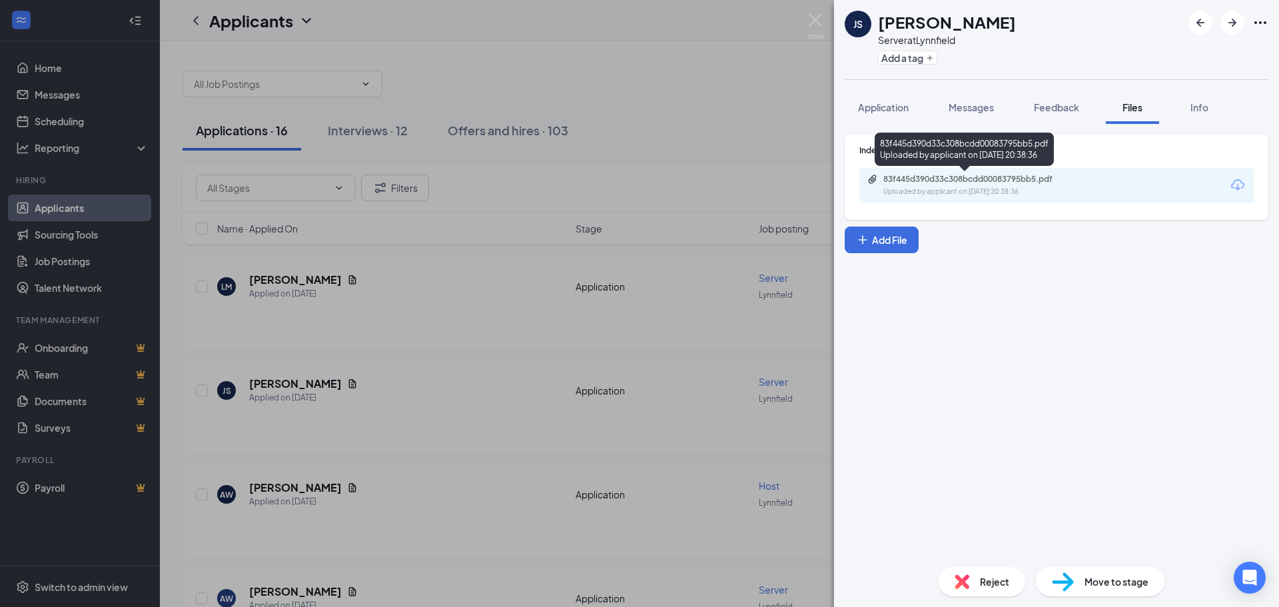
click at [1001, 185] on div "83f445d390d33c308bcdd00083795bb5.pdf Uploaded by applicant on [DATE] 20:38:36" at bounding box center [975, 185] width 216 height 23
click at [1224, 19] on icon "ArrowRight" at bounding box center [1232, 23] width 16 height 16
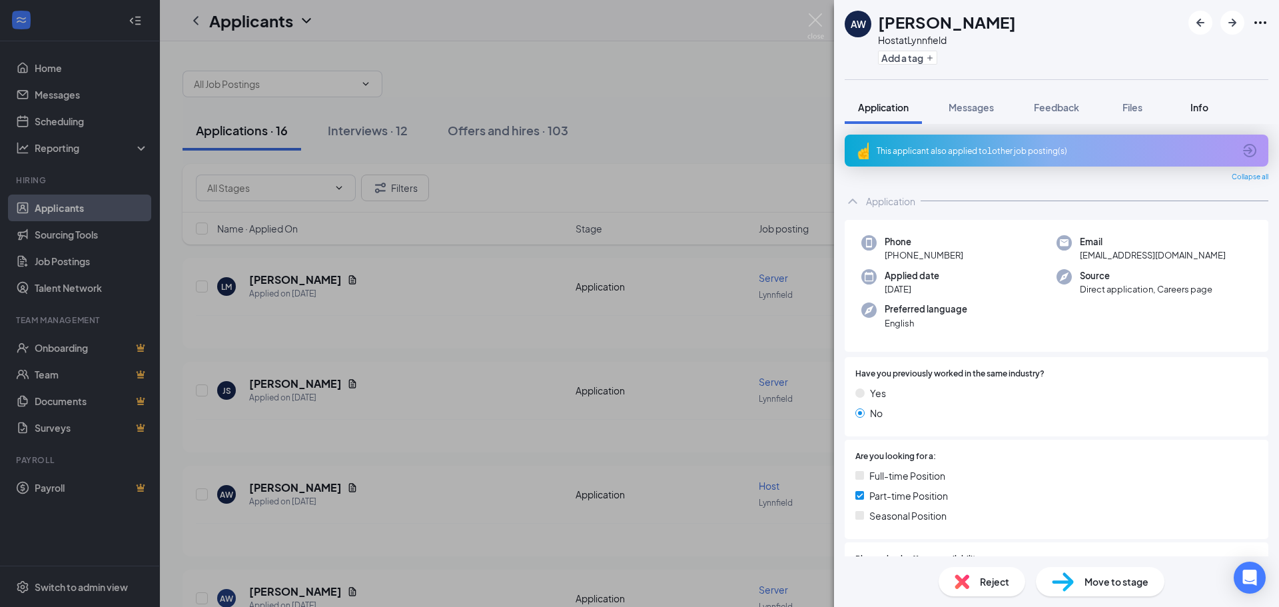
click at [1199, 101] on div "Info" at bounding box center [1199, 107] width 27 height 13
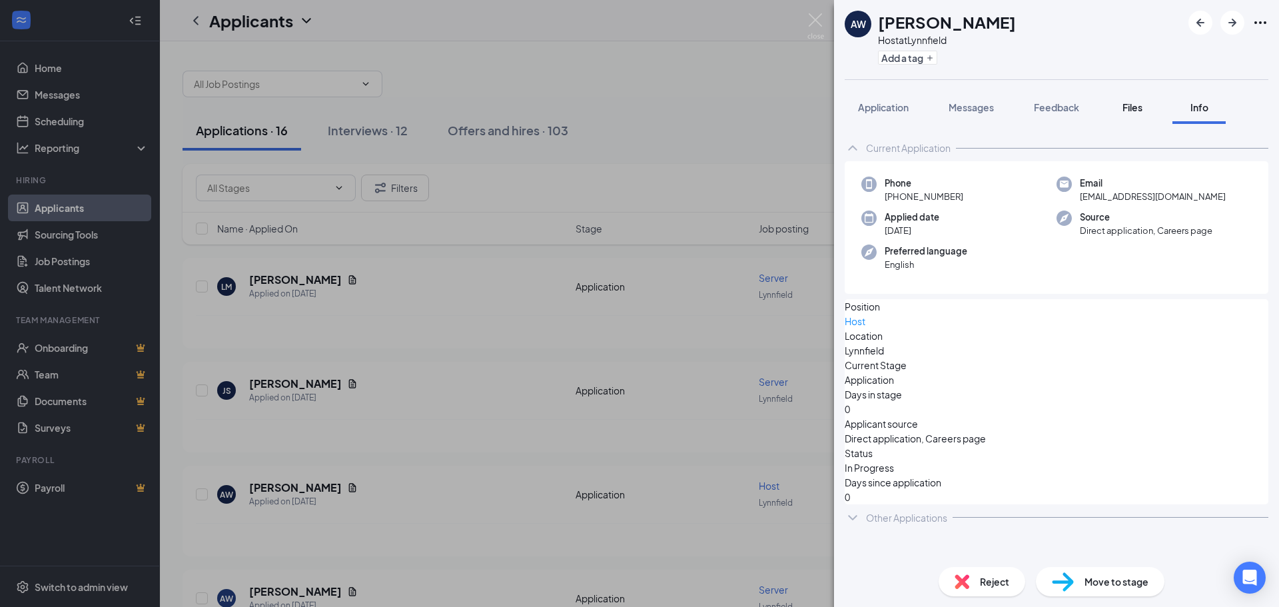
click at [1124, 111] on span "Files" at bounding box center [1132, 107] width 20 height 12
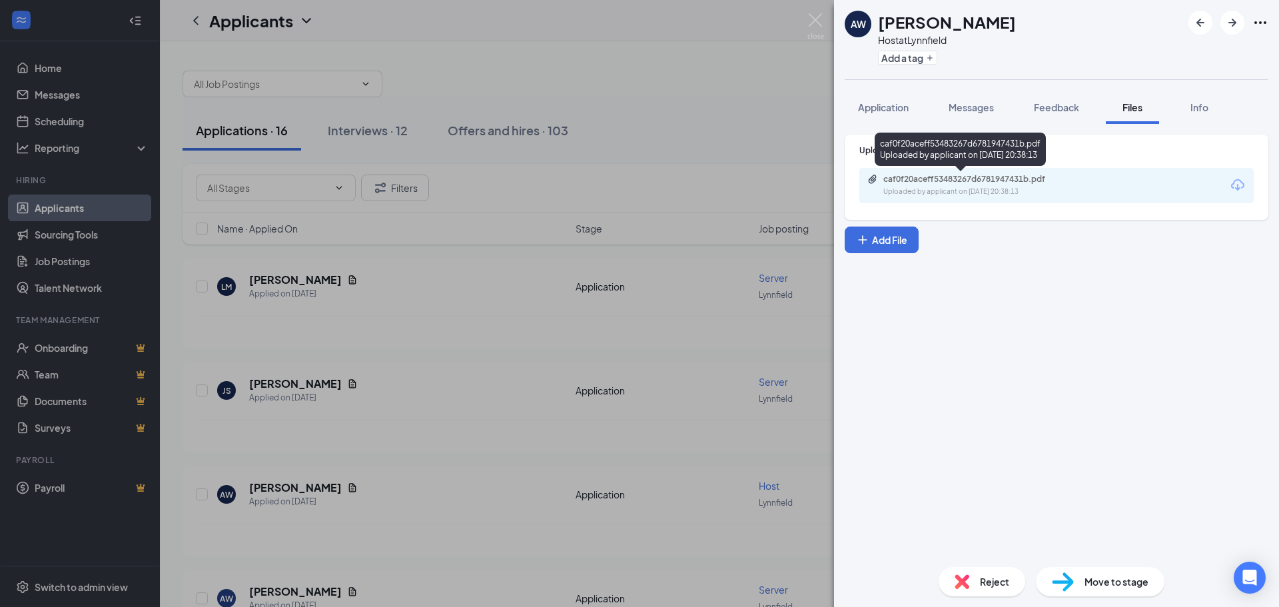
click at [1020, 190] on div "Uploaded by applicant on [DATE] 20:38:13" at bounding box center [983, 191] width 200 height 11
click at [811, 22] on img at bounding box center [815, 26] width 17 height 26
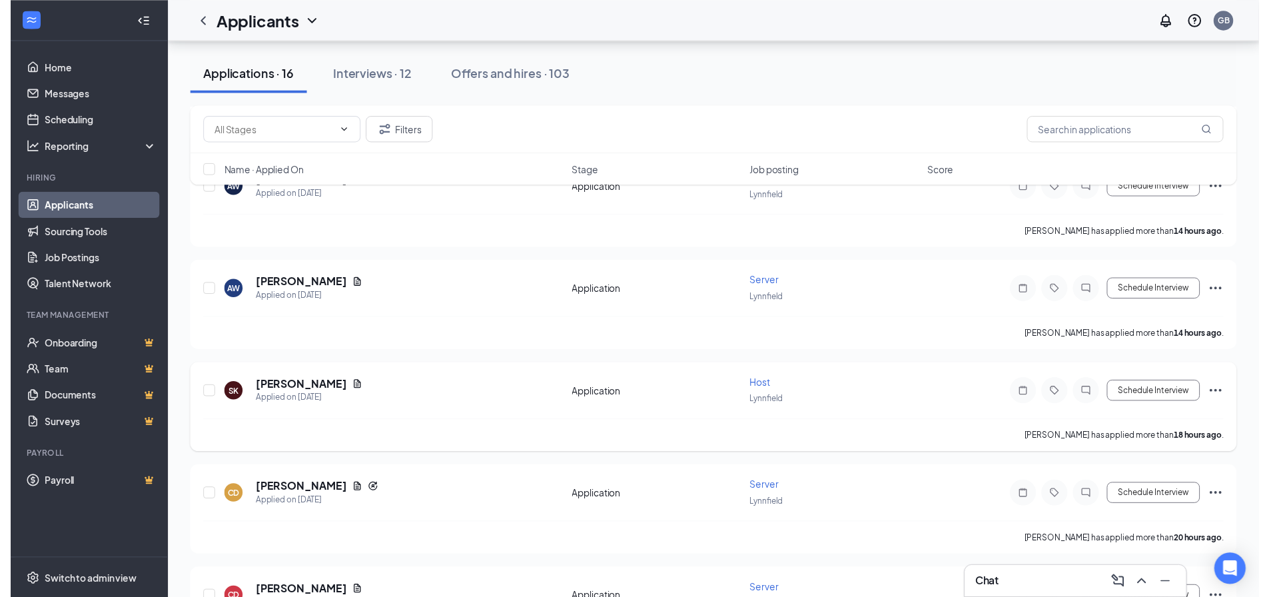
scroll to position [355, 0]
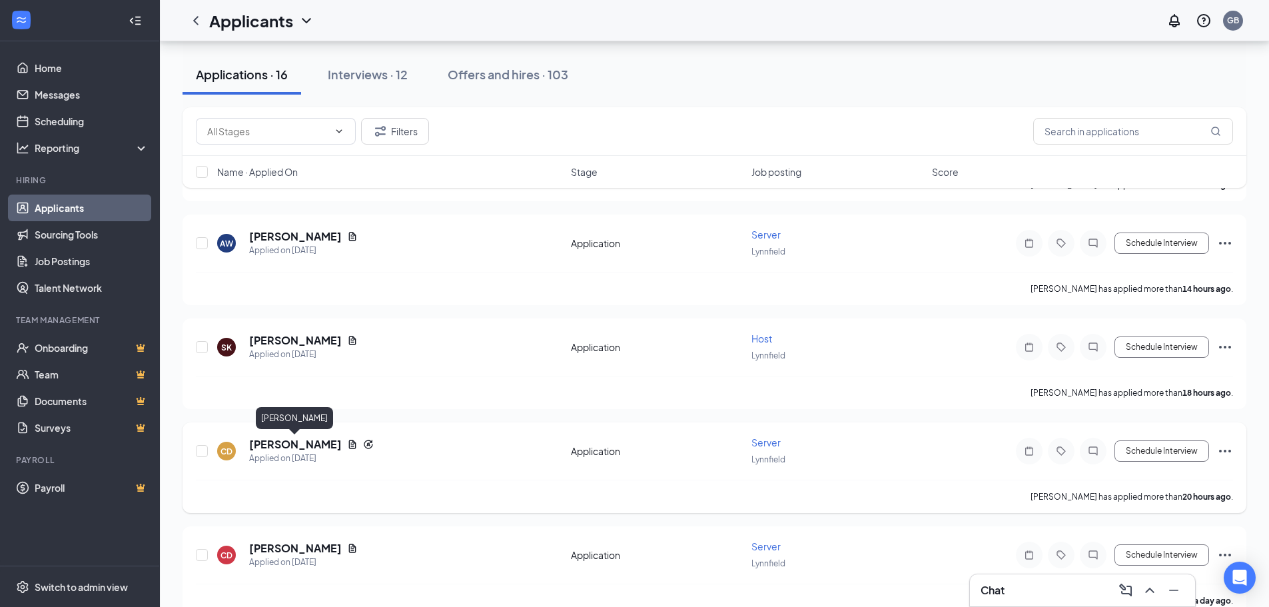
click at [316, 440] on h5 "[PERSON_NAME]" at bounding box center [295, 444] width 93 height 15
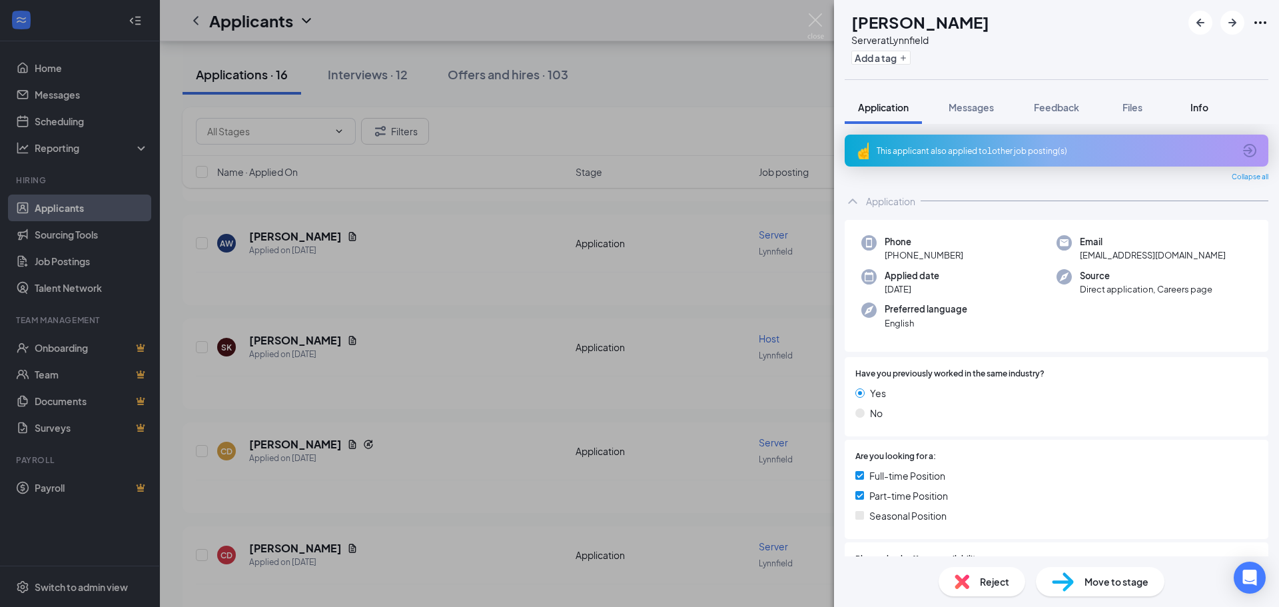
click at [1205, 107] on span "Info" at bounding box center [1199, 107] width 18 height 12
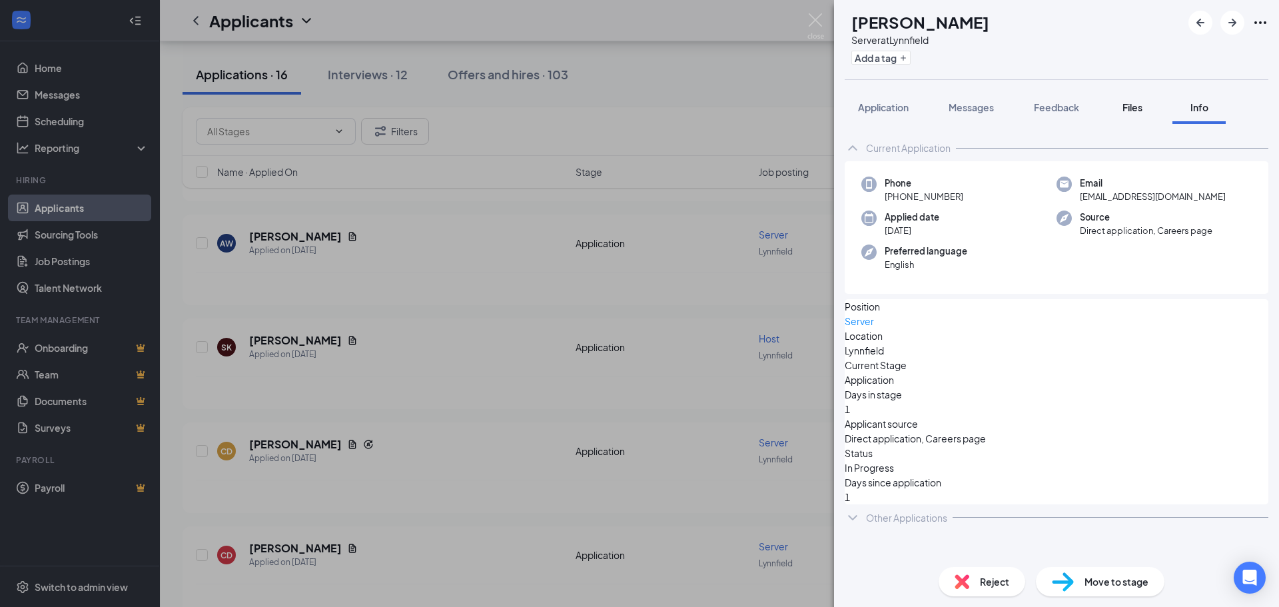
click at [1136, 115] on button "Files" at bounding box center [1132, 107] width 53 height 33
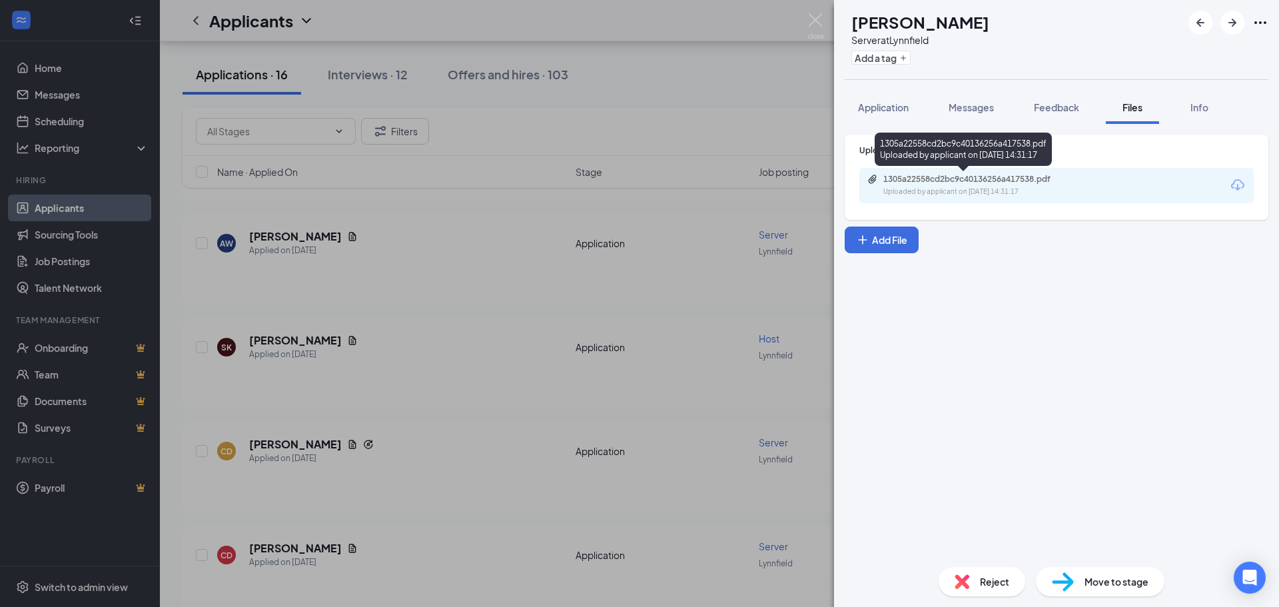
click at [1002, 180] on div "1305a22558cd2bc9c40136256a417538.pdf" at bounding box center [976, 179] width 186 height 11
click at [823, 19] on img at bounding box center [815, 26] width 17 height 26
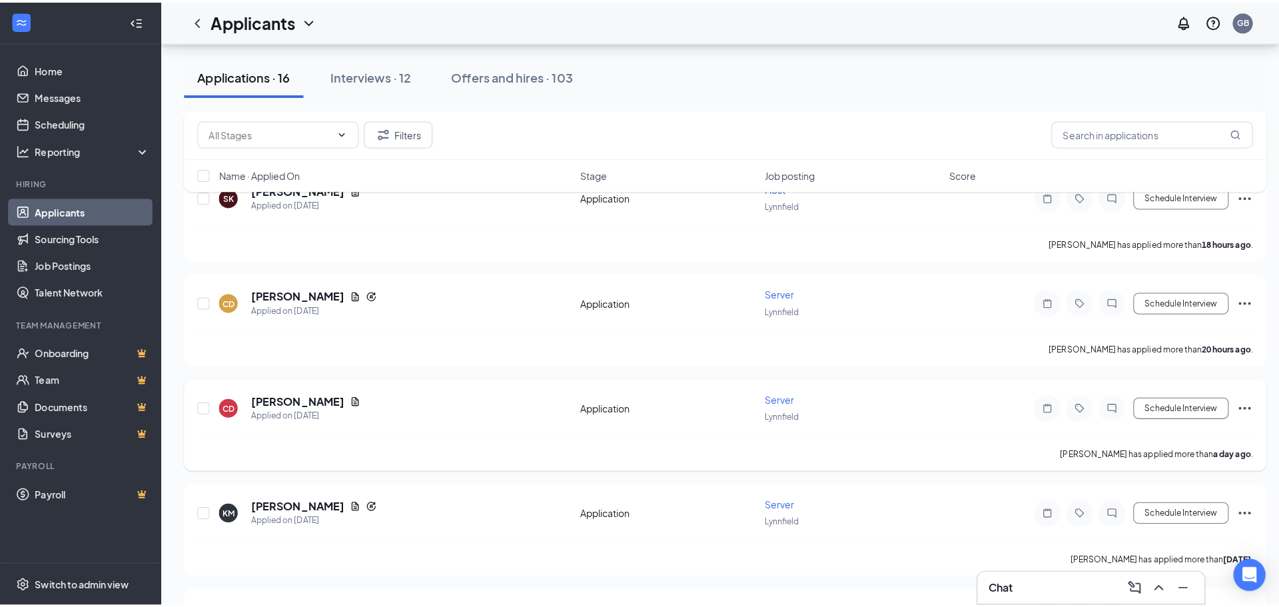
scroll to position [533, 0]
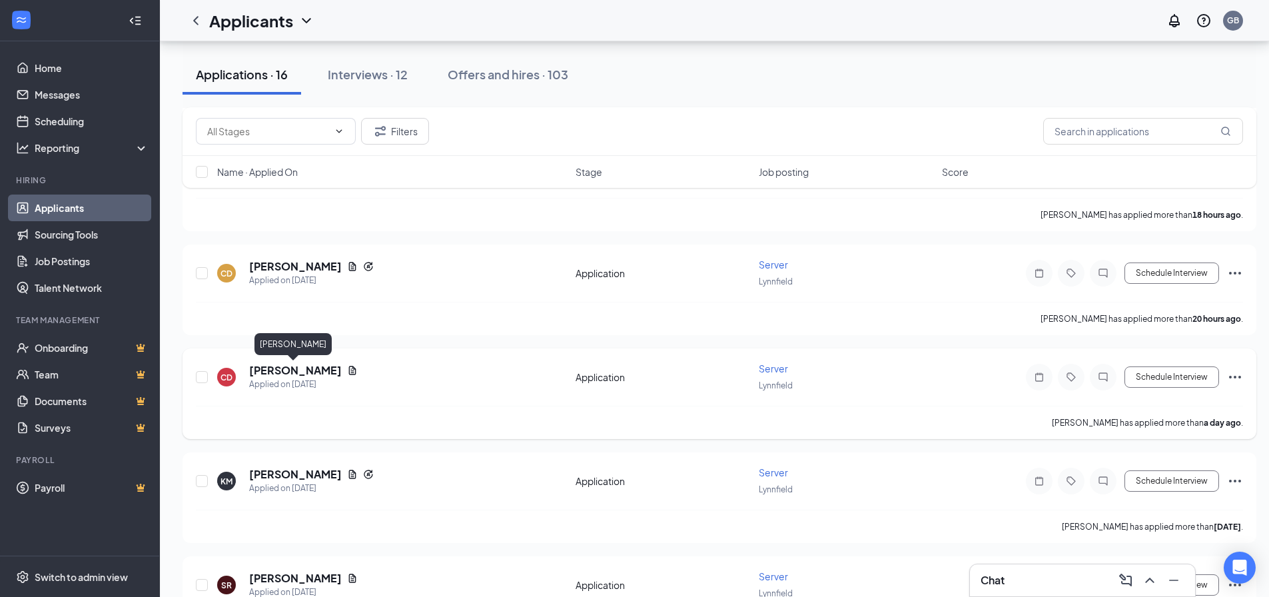
click at [307, 367] on h5 "[PERSON_NAME]" at bounding box center [295, 370] width 93 height 15
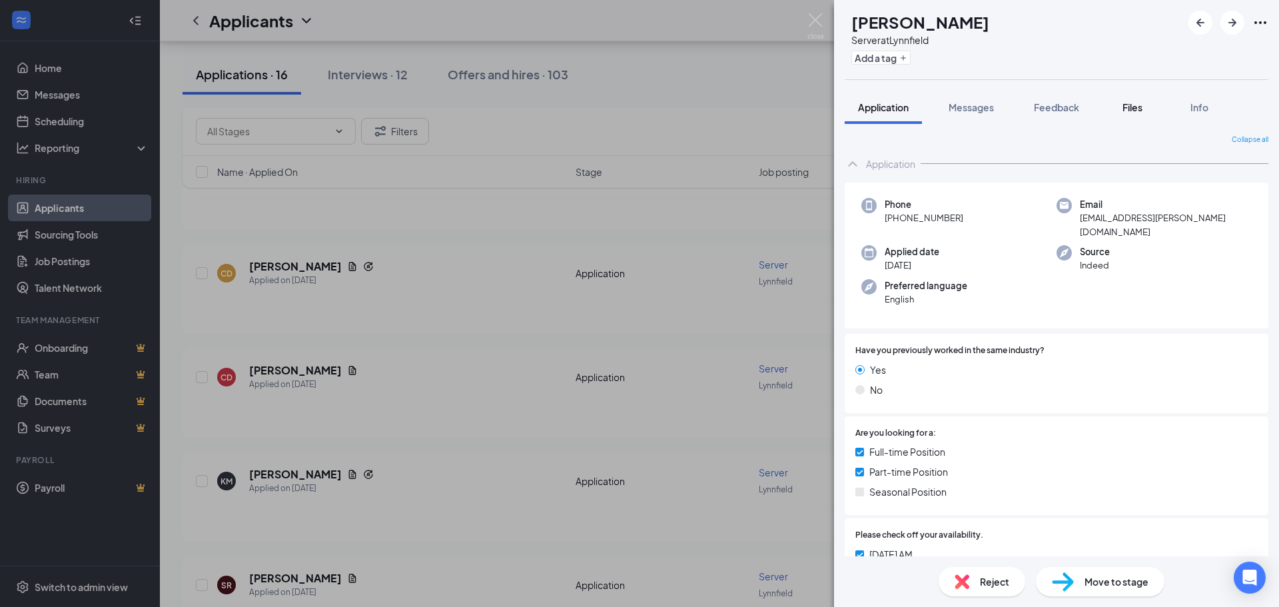
click at [1142, 104] on span "Files" at bounding box center [1132, 107] width 20 height 12
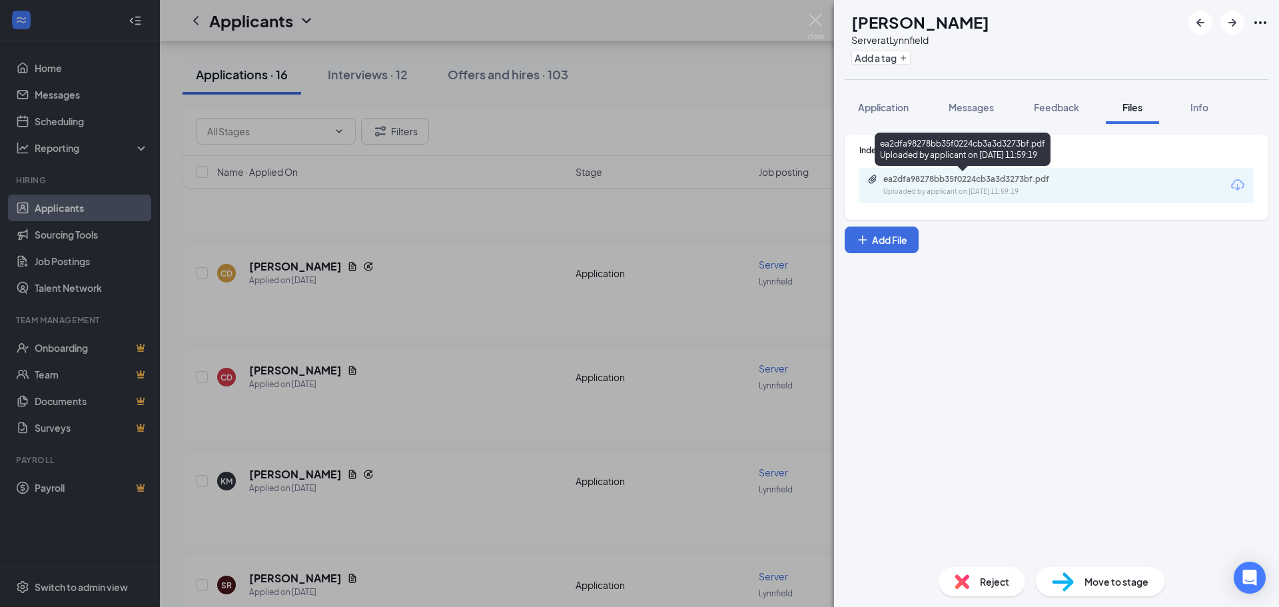
click at [938, 186] on div "ea2dfa98278bb35f0224cb3a3d3273bf.pdf Uploaded by applicant on [DATE] 11:59:19" at bounding box center [975, 185] width 216 height 23
drag, startPoint x: 809, startPoint y: 25, endPoint x: 771, endPoint y: 70, distance: 59.1
click at [809, 25] on img at bounding box center [815, 26] width 17 height 26
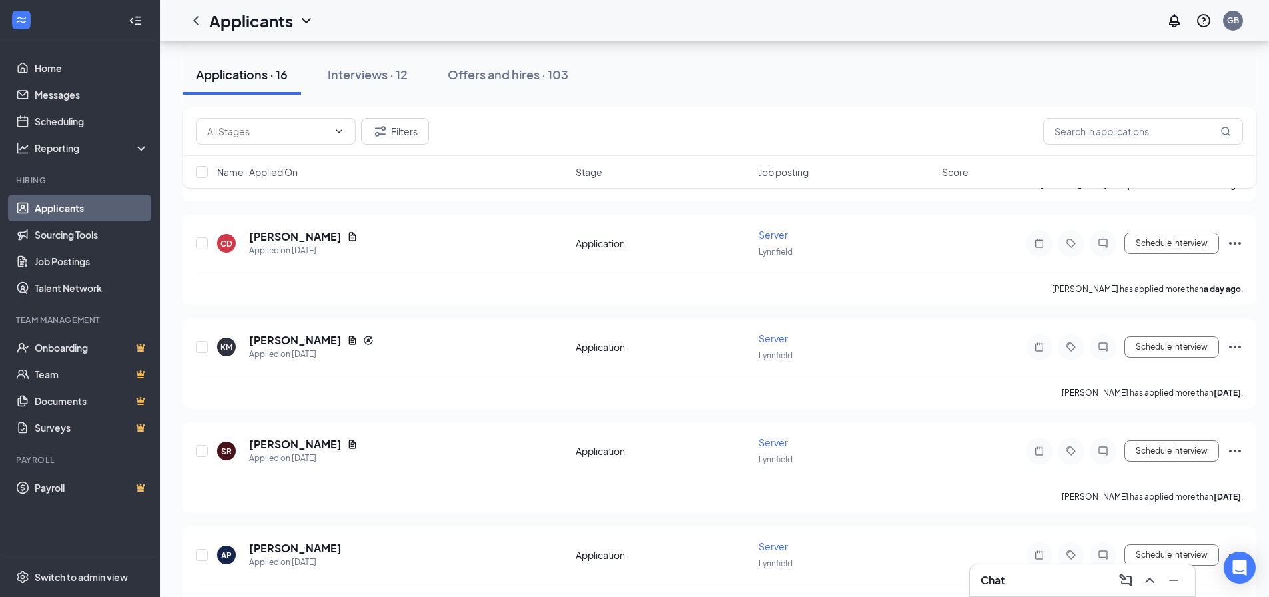
scroll to position [711, 0]
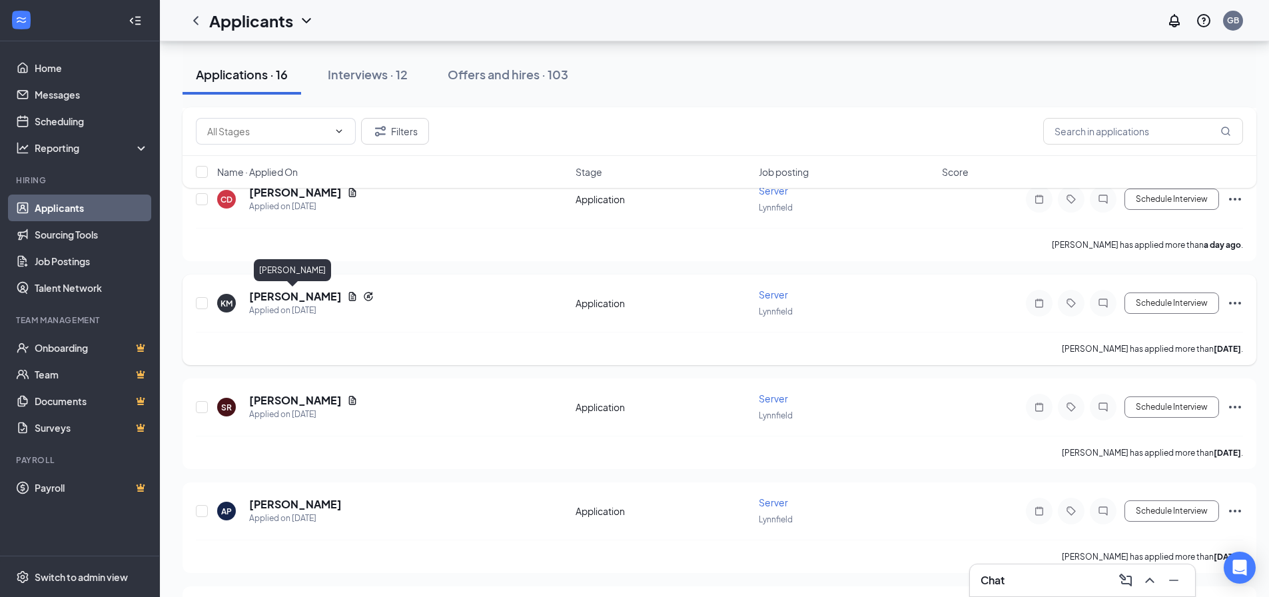
click at [286, 296] on h5 "[PERSON_NAME]" at bounding box center [295, 296] width 93 height 15
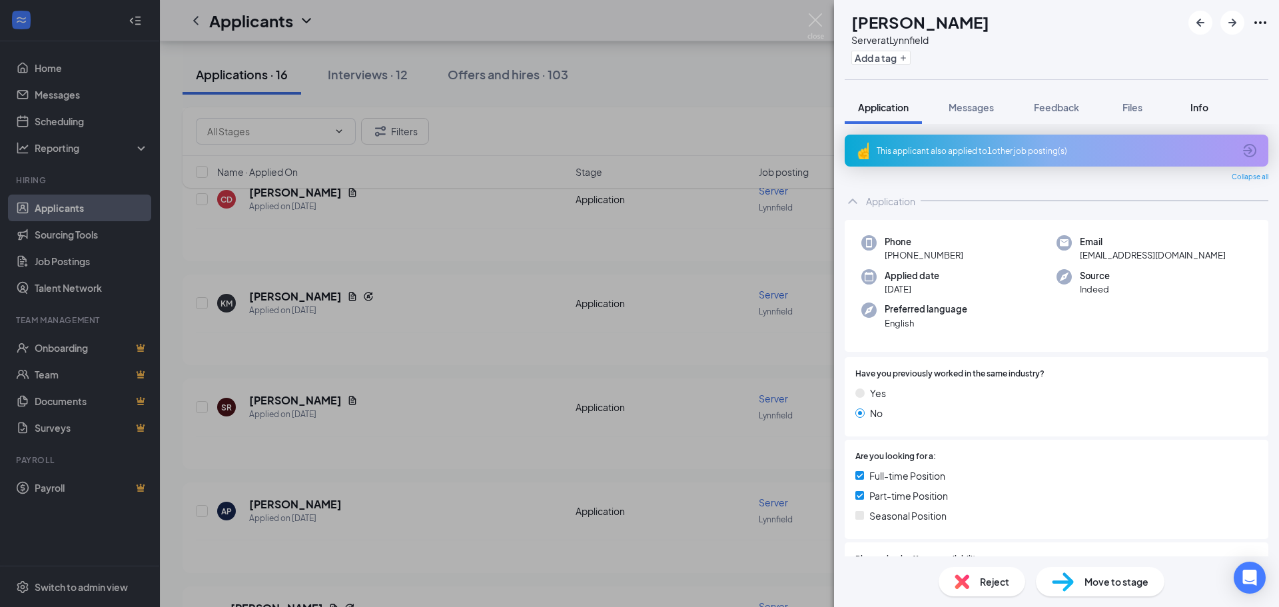
click at [1191, 103] on div "Info" at bounding box center [1199, 107] width 27 height 13
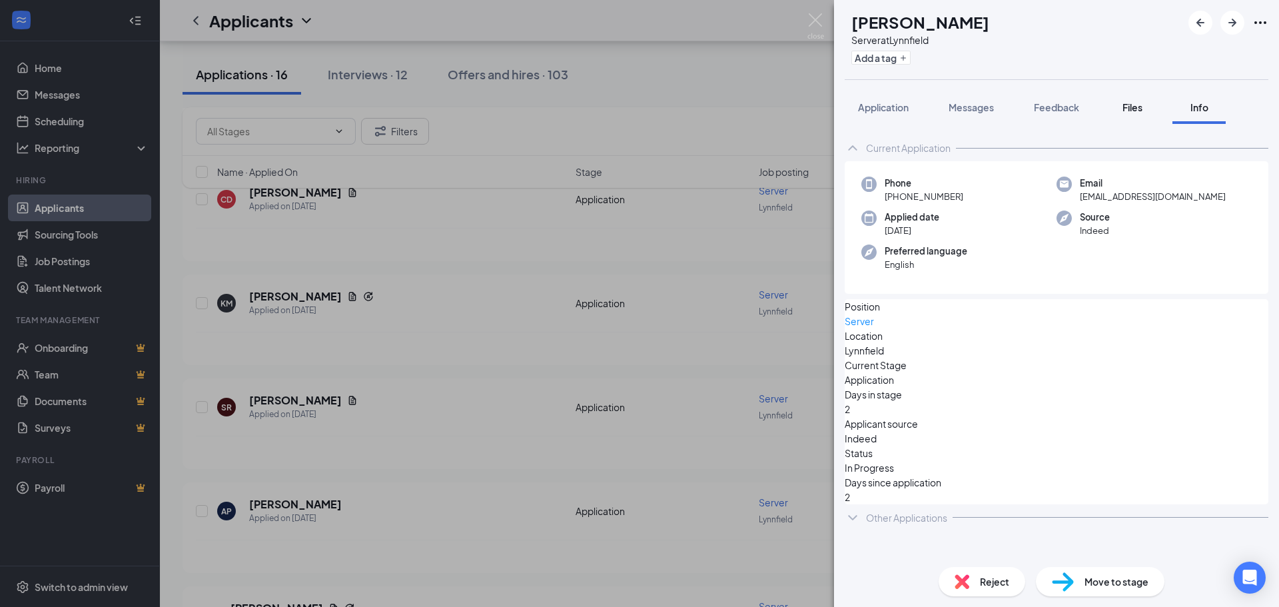
click at [1132, 106] on span "Files" at bounding box center [1132, 107] width 20 height 12
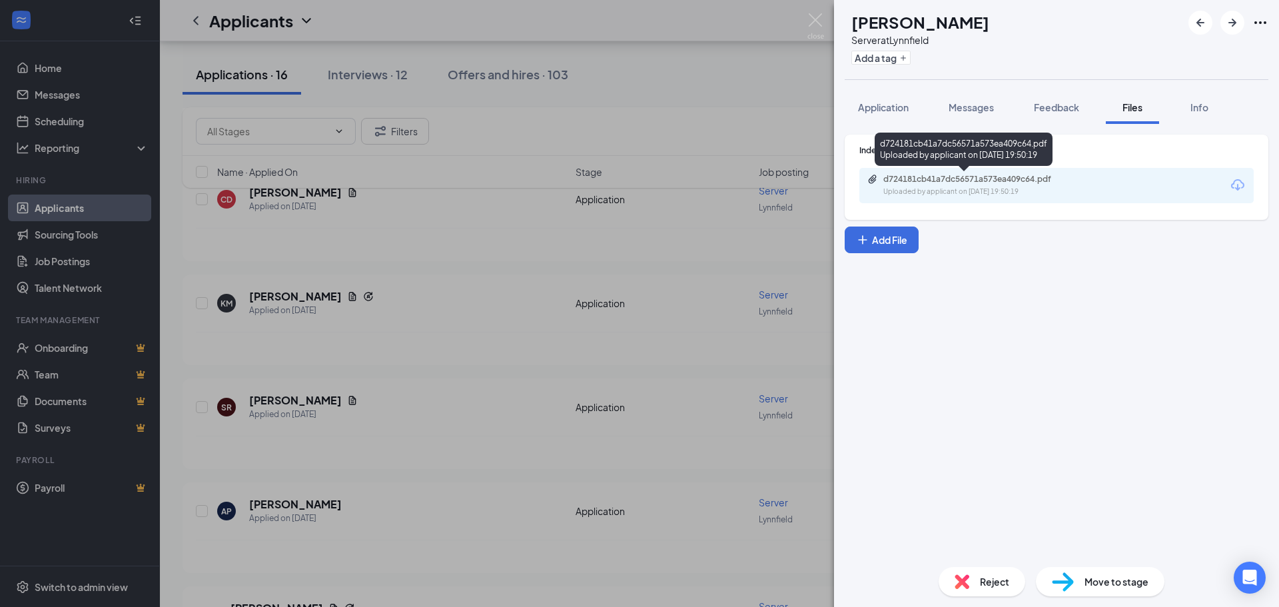
click at [1016, 178] on div "d724181cb41a7dc56571a573ea409c64.pdf" at bounding box center [976, 179] width 186 height 11
drag, startPoint x: 815, startPoint y: 15, endPoint x: 559, endPoint y: 185, distance: 307.4
click at [815, 15] on img at bounding box center [815, 26] width 17 height 26
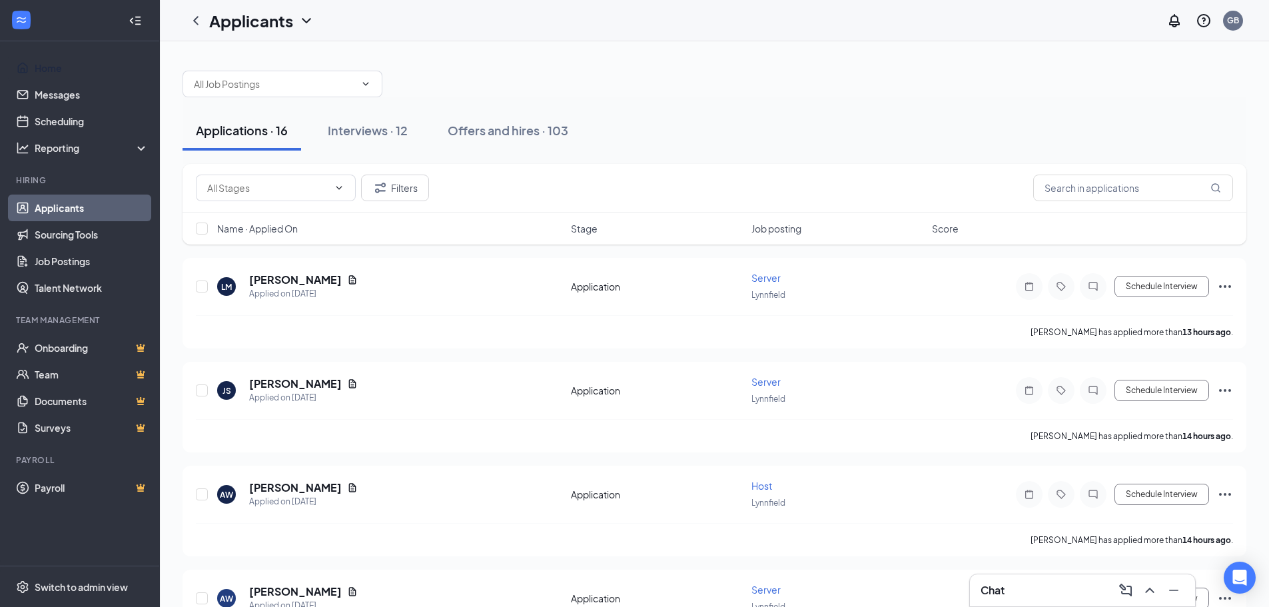
drag, startPoint x: 35, startPoint y: 65, endPoint x: 75, endPoint y: 47, distance: 43.2
click at [35, 65] on link "Home" at bounding box center [92, 68] width 114 height 27
